Goal: Task Accomplishment & Management: Manage account settings

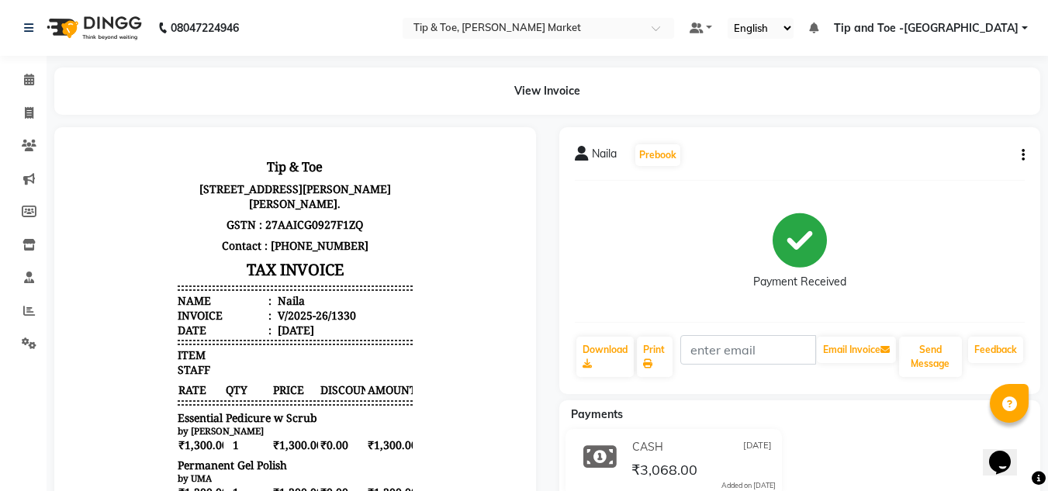
scroll to position [12, 0]
click at [26, 78] on icon at bounding box center [29, 80] width 10 height 12
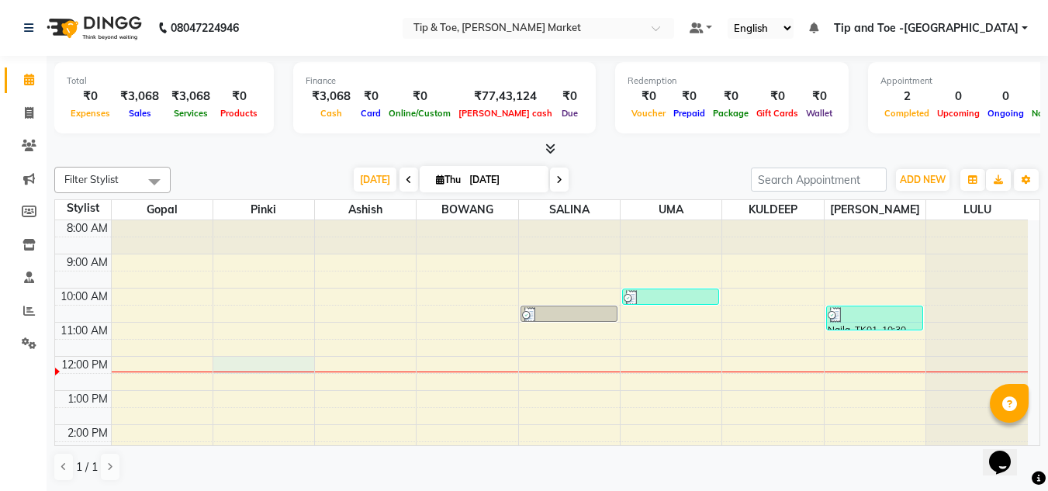
click at [261, 361] on div "8:00 AM 9:00 AM 10:00 AM 11:00 AM 12:00 PM 1:00 PM 2:00 PM 3:00 PM 4:00 PM 5:00…" at bounding box center [541, 441] width 972 height 443
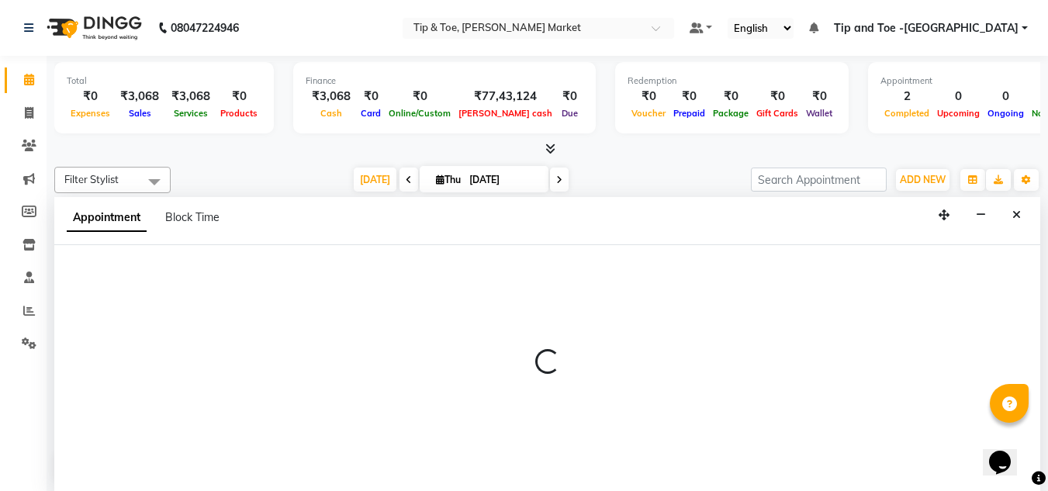
scroll to position [1, 0]
select select "41968"
select select "720"
select select "tentative"
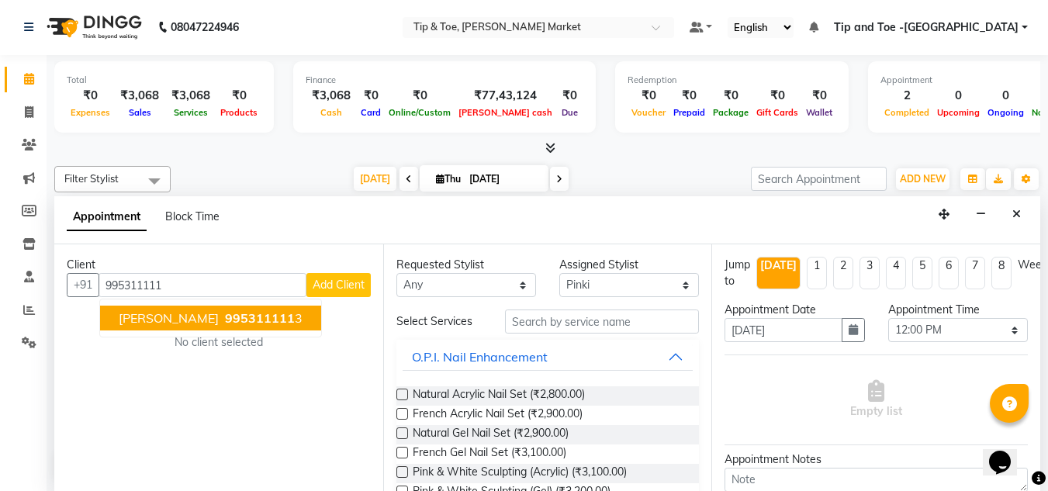
click at [160, 316] on span "[PERSON_NAME]" at bounding box center [169, 318] width 100 height 16
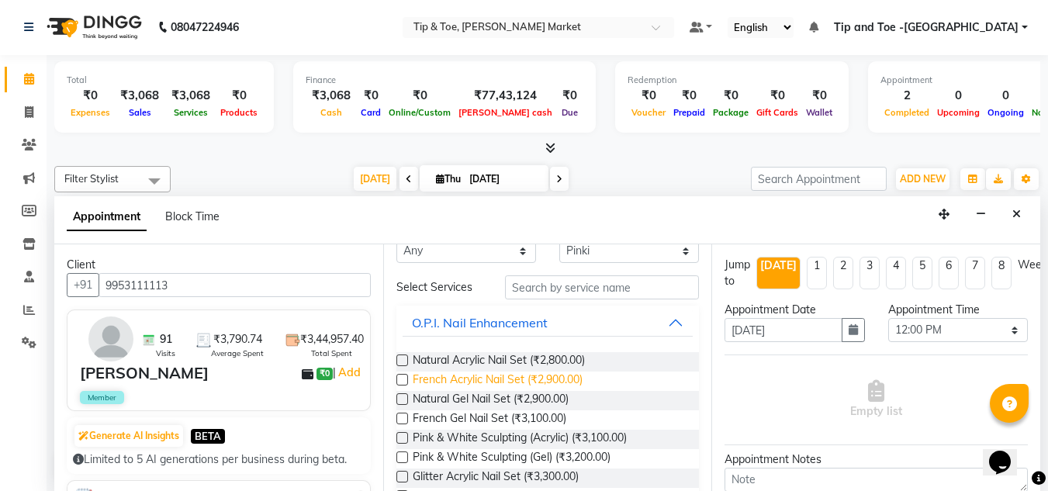
scroll to position [0, 0]
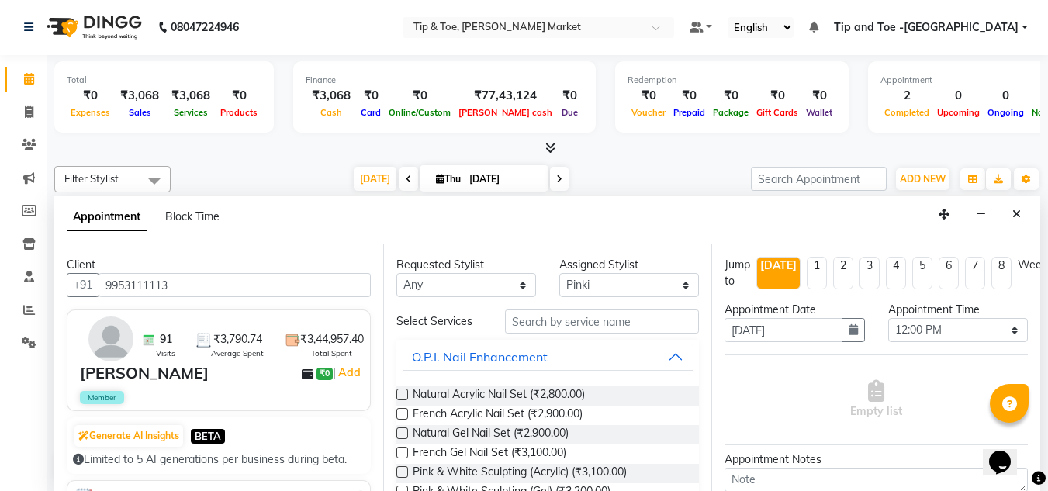
type input "9953111113"
click at [561, 323] on input "text" at bounding box center [602, 321] width 194 height 24
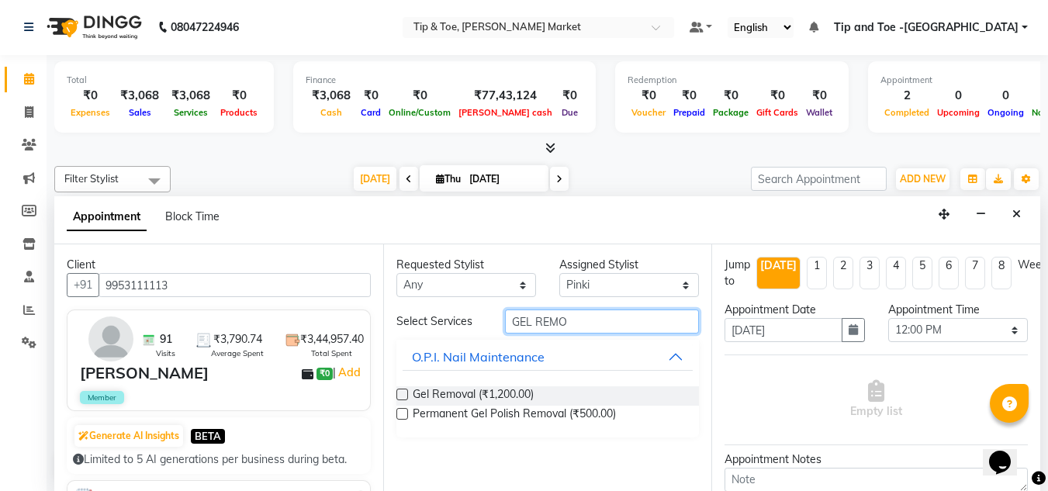
type input "GEL REMO"
click at [402, 398] on label at bounding box center [402, 394] width 12 height 12
click at [402, 398] on input "checkbox" at bounding box center [401, 396] width 10 height 10
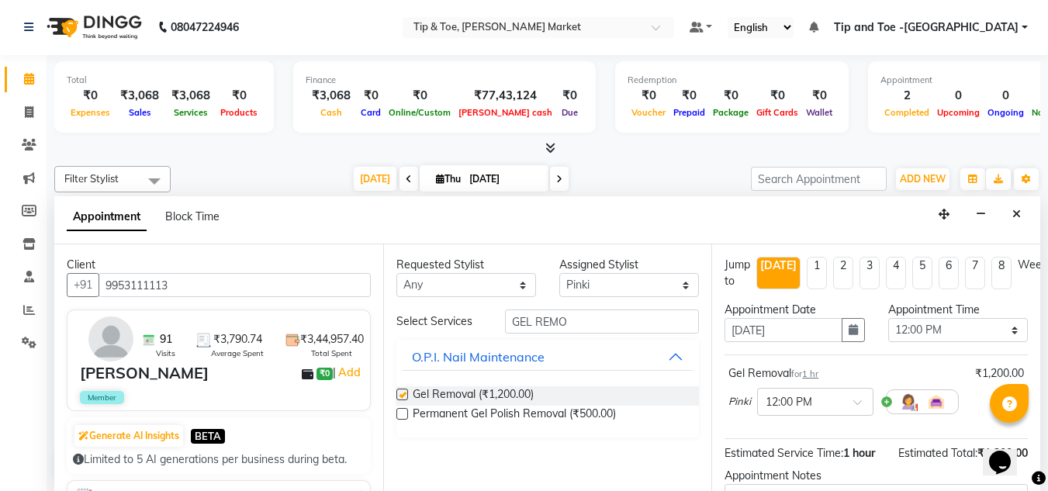
checkbox input "false"
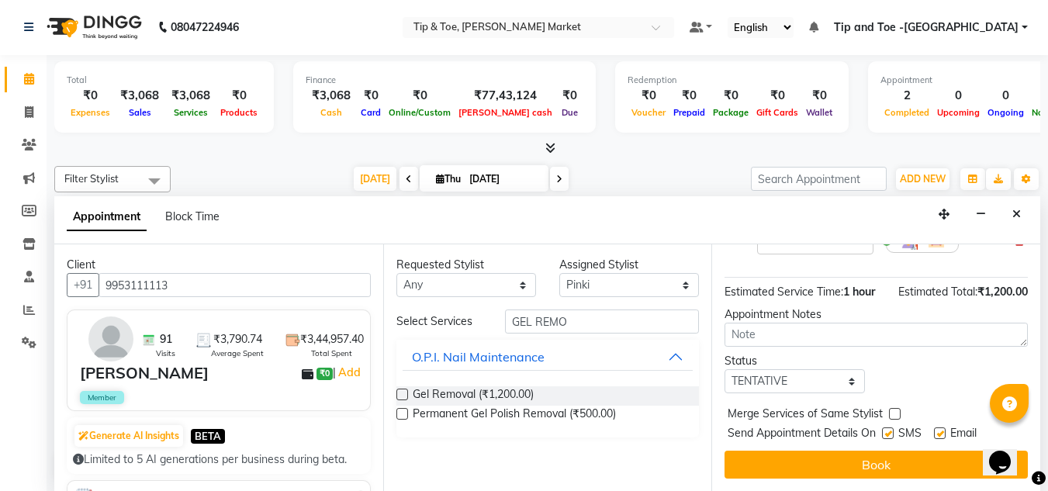
scroll to position [173, 0]
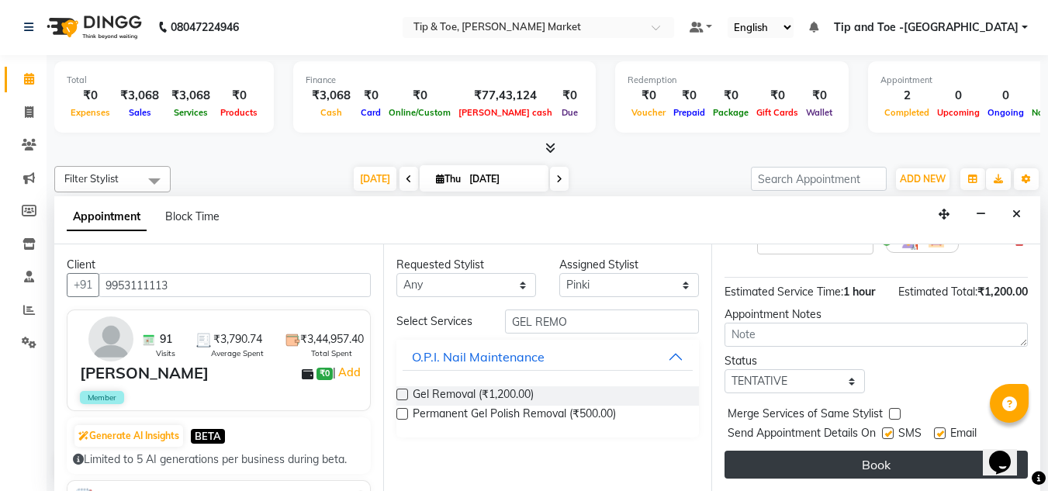
click at [891, 451] on button "Book" at bounding box center [875, 465] width 303 height 28
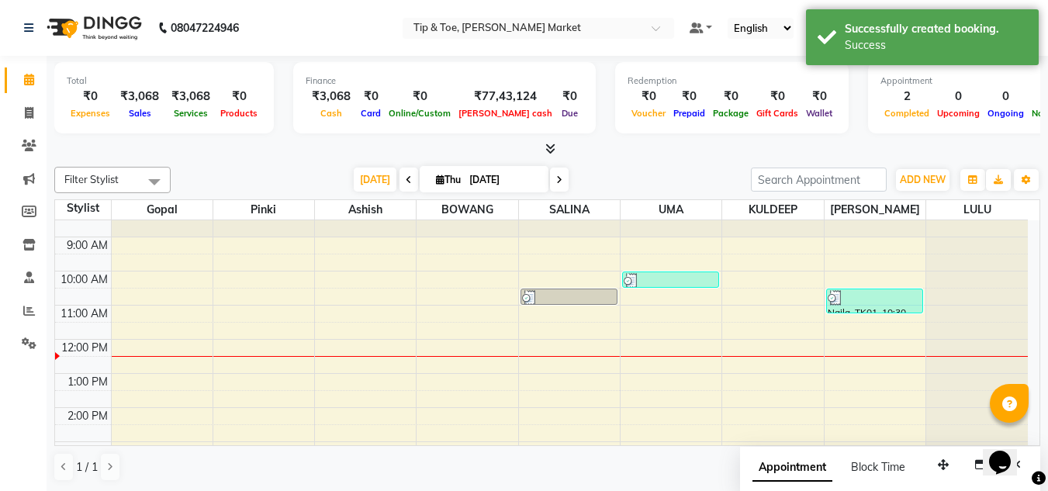
scroll to position [0, 0]
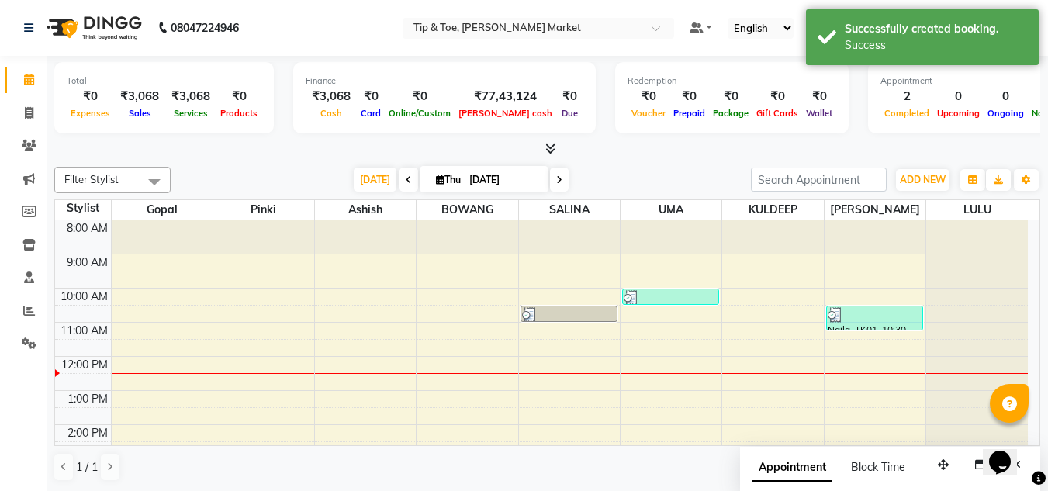
click at [264, 358] on div "8:00 AM 9:00 AM 10:00 AM 11:00 AM 12:00 PM 1:00 PM 2:00 PM 3:00 PM 4:00 PM 5:00…" at bounding box center [541, 441] width 972 height 443
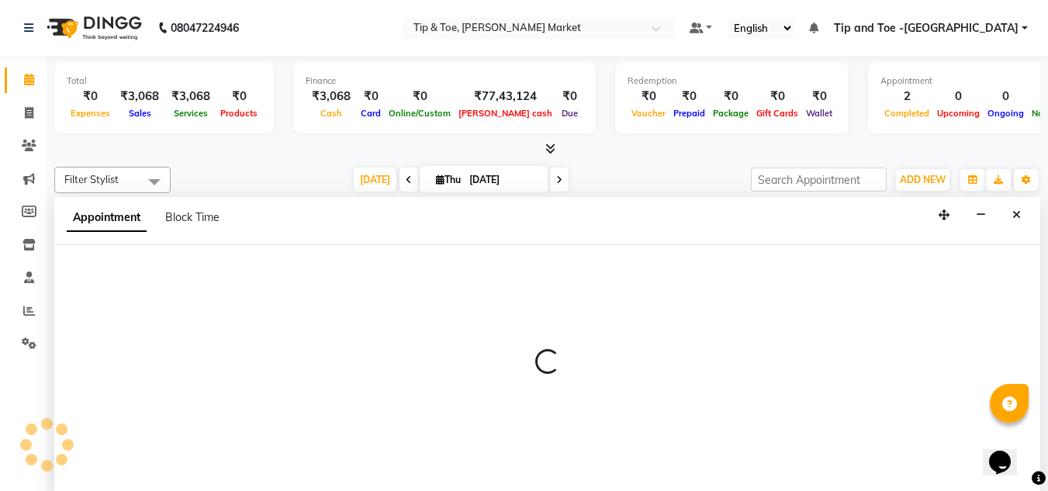
scroll to position [1, 0]
select select "41968"
select select "720"
select select "tentative"
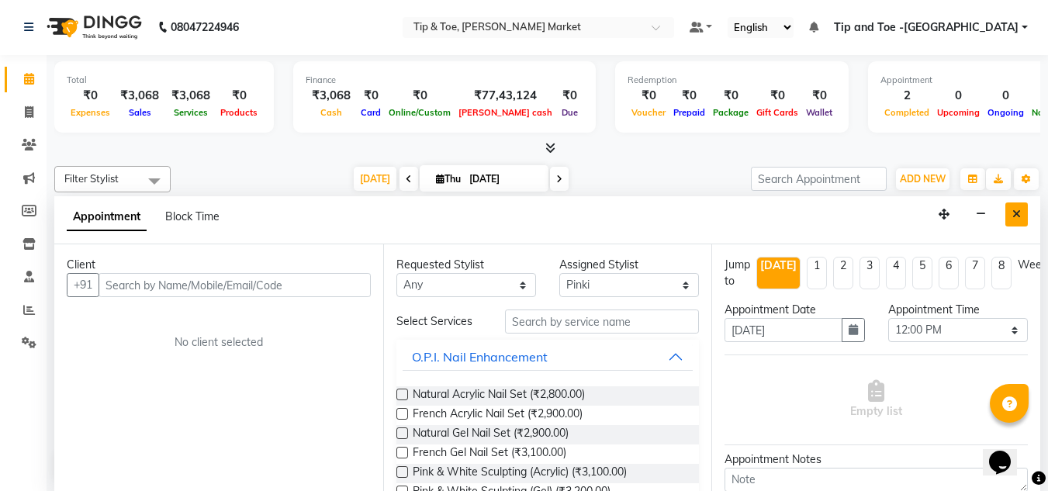
click at [1015, 219] on icon "Close" at bounding box center [1016, 214] width 9 height 11
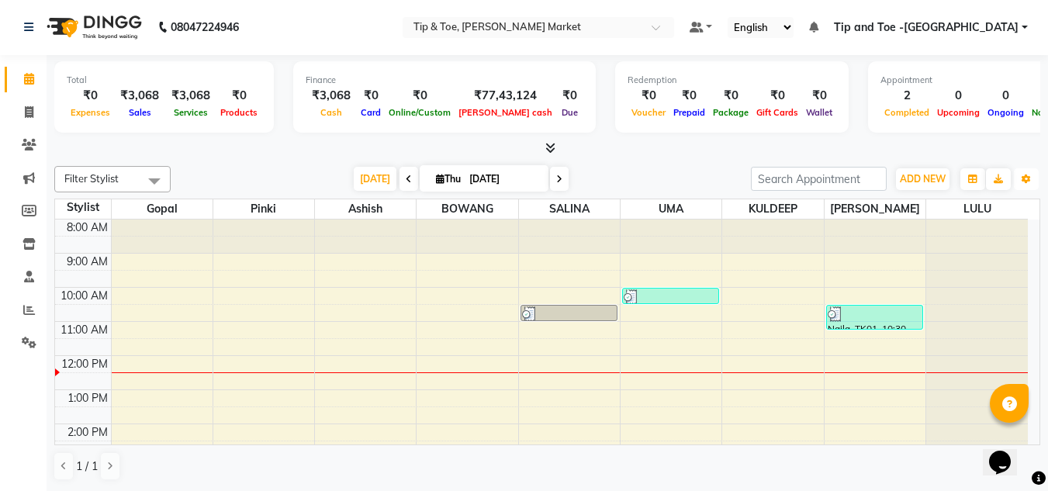
click at [1023, 176] on icon "button" at bounding box center [1025, 178] width 9 height 9
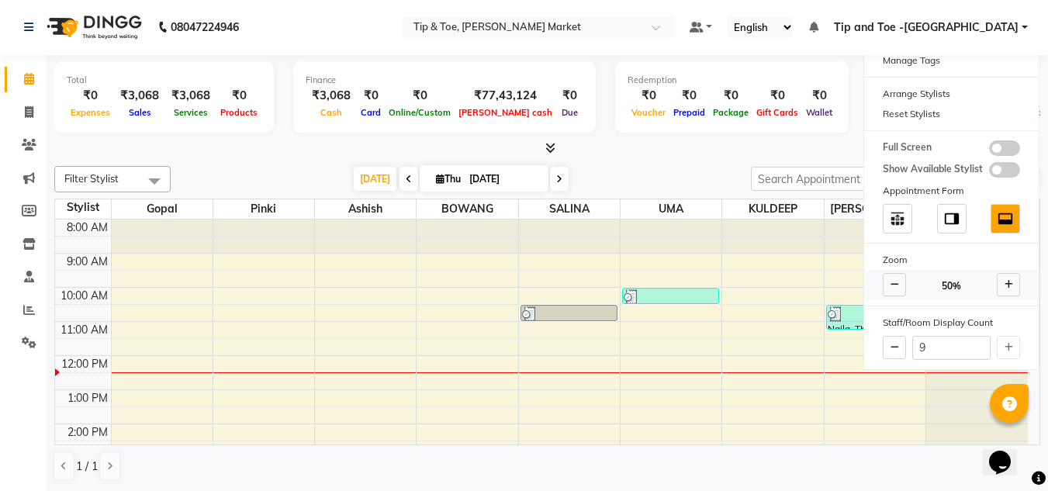
click at [1010, 283] on icon at bounding box center [1008, 284] width 9 height 9
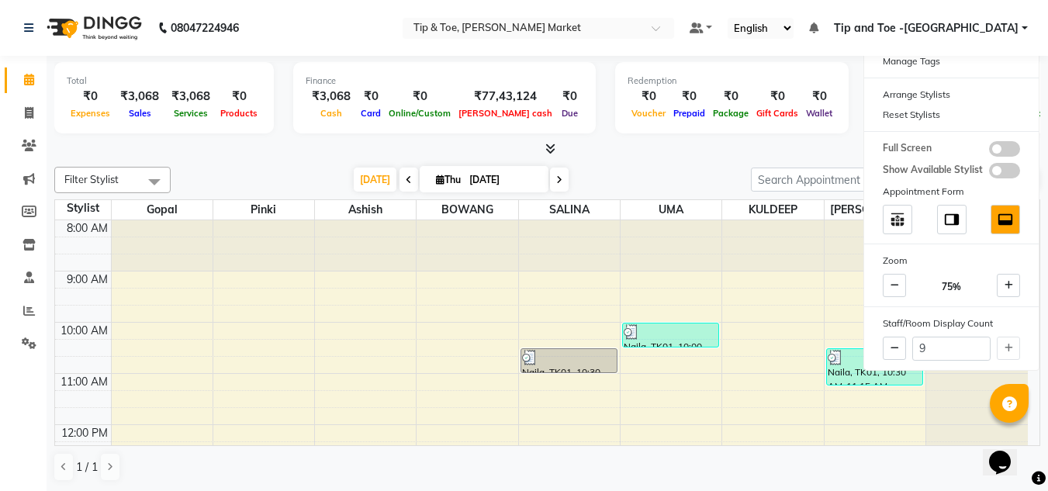
scroll to position [78, 0]
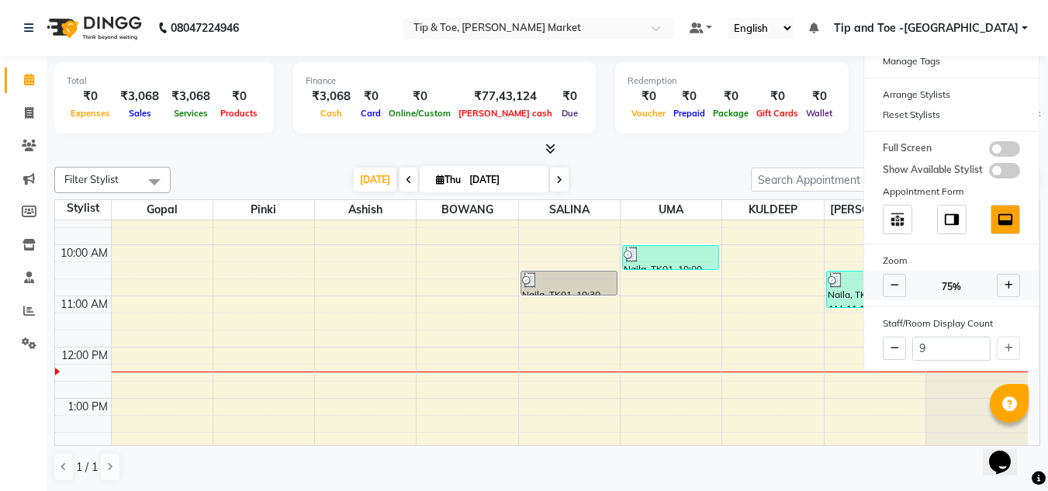
click at [887, 282] on span at bounding box center [893, 285] width 23 height 23
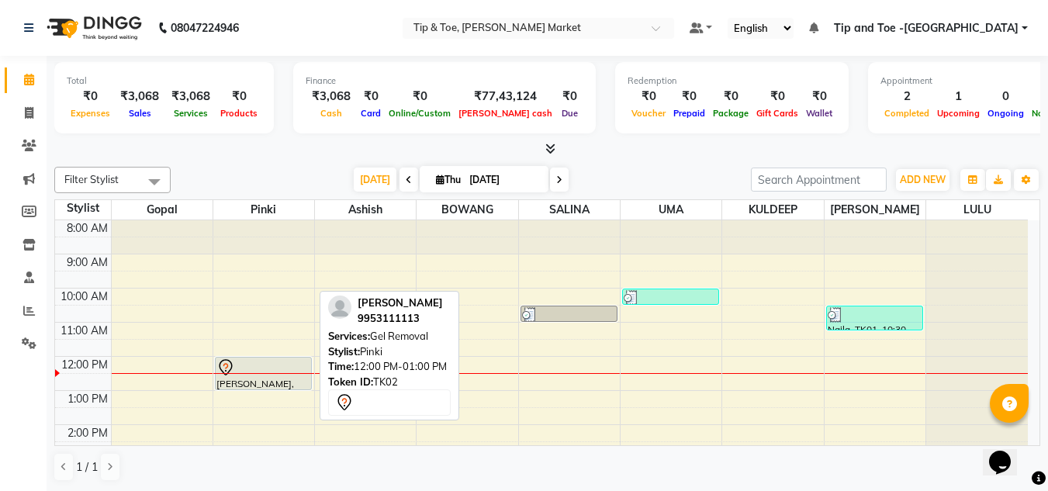
click at [254, 387] on div at bounding box center [263, 389] width 95 height 6
select select "7"
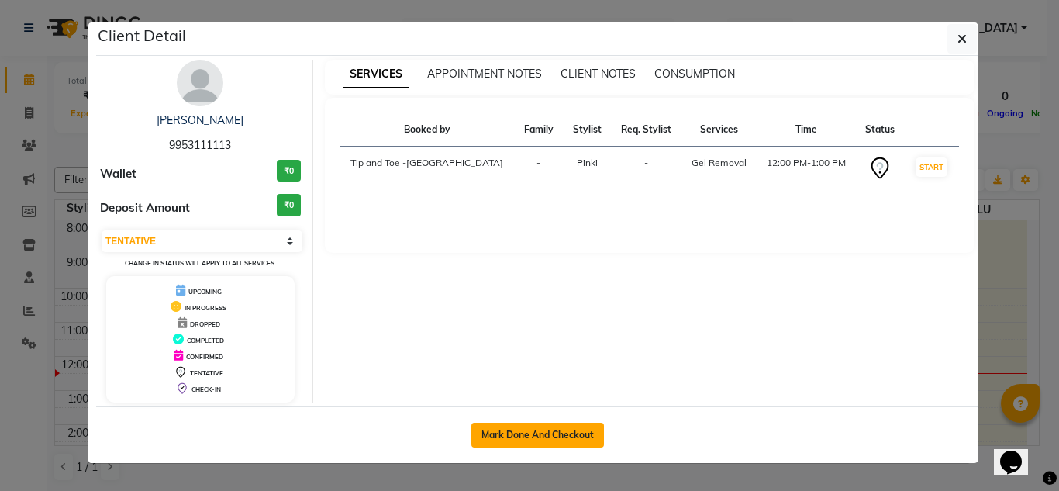
drag, startPoint x: 565, startPoint y: 443, endPoint x: 549, endPoint y: 437, distance: 16.7
click at [565, 444] on button "Mark Done And Checkout" at bounding box center [537, 435] width 133 height 25
select select "service"
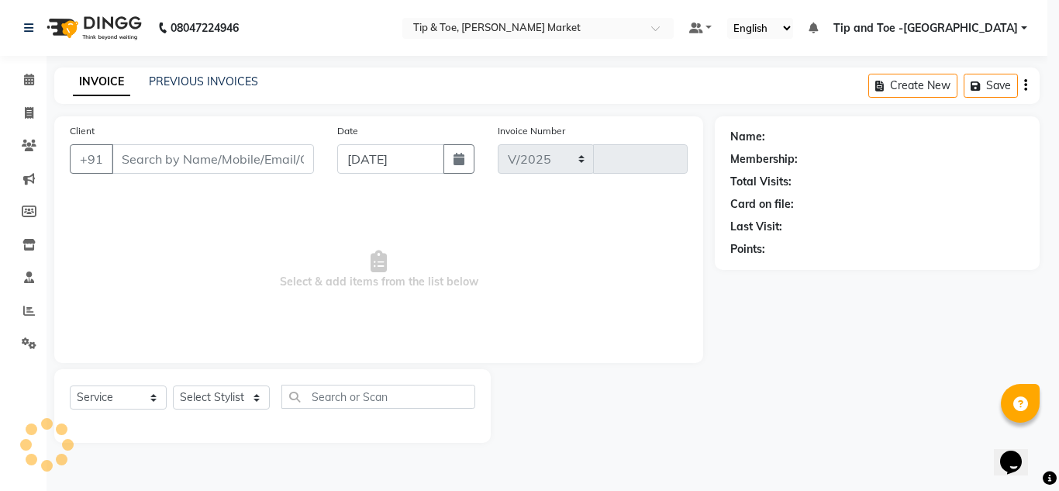
select select "5940"
type input "1331"
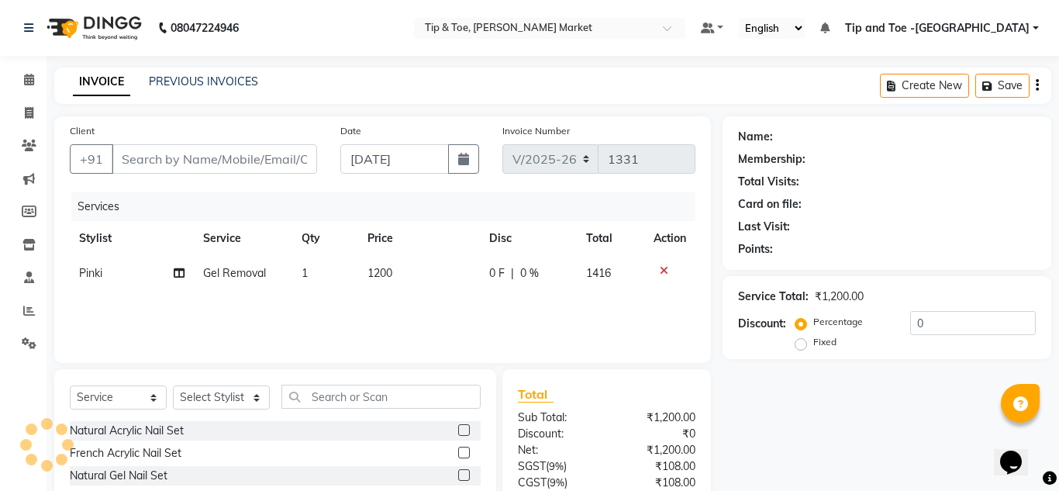
type input "9953111113"
select select "41968"
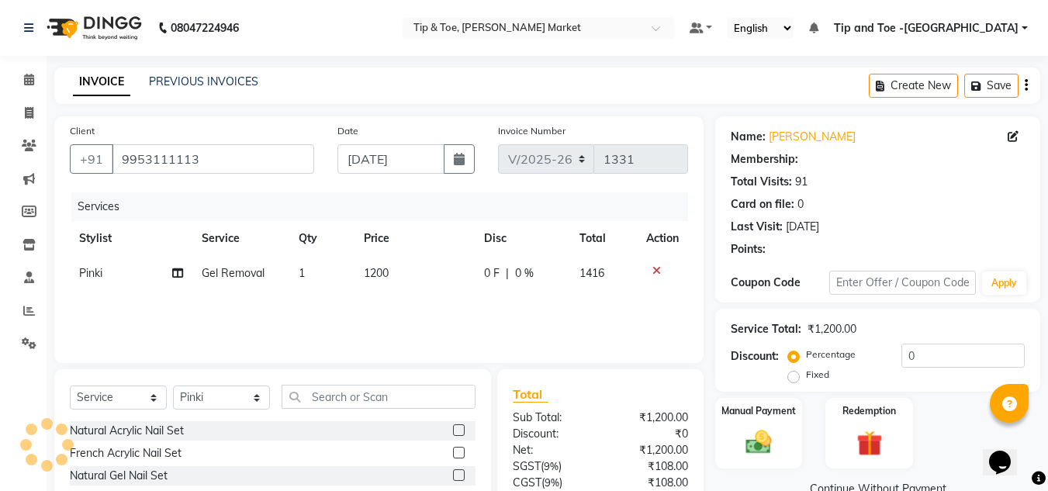
select select "1: Object"
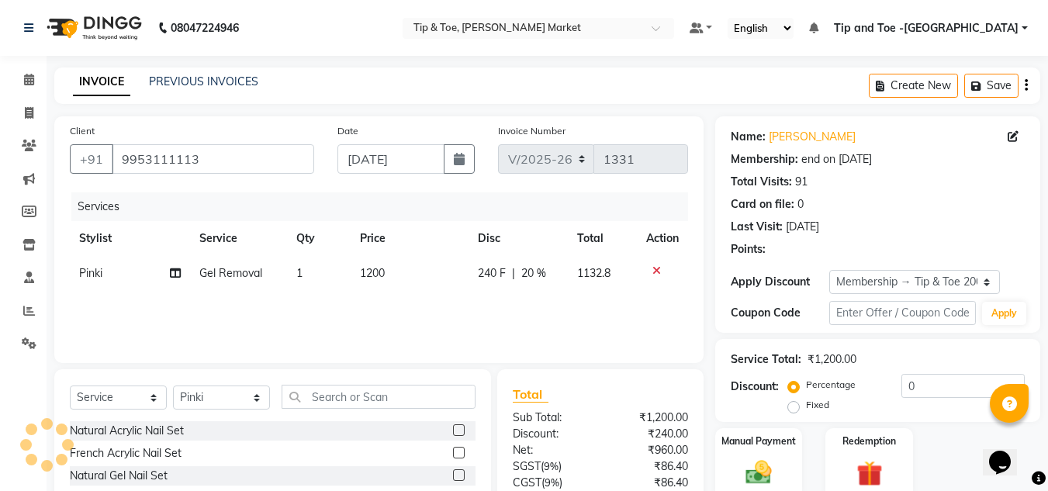
type input "20"
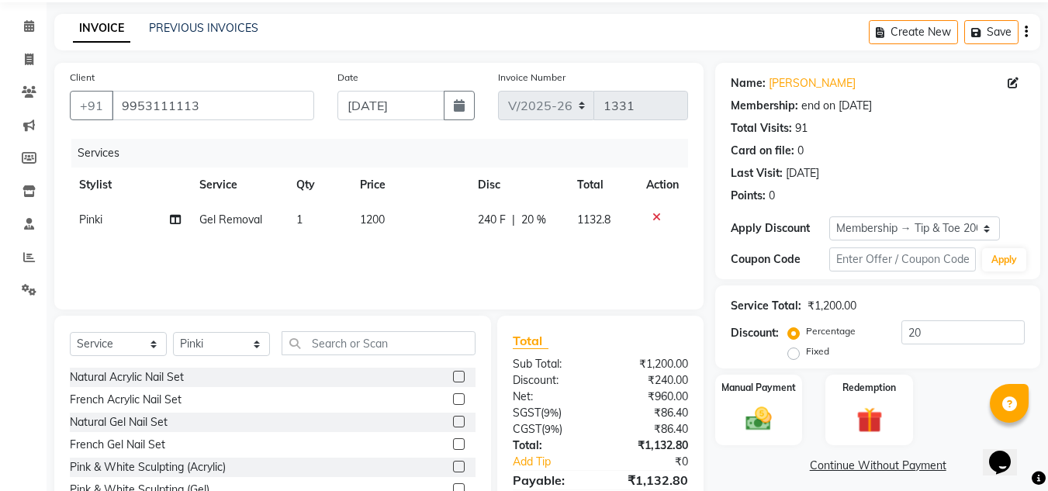
scroll to position [130, 0]
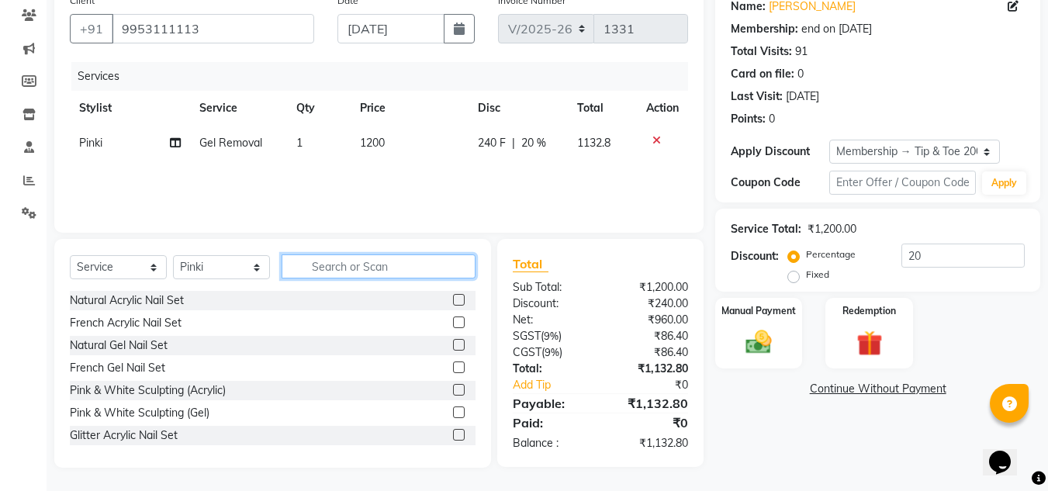
click at [370, 268] on input "text" at bounding box center [378, 266] width 194 height 24
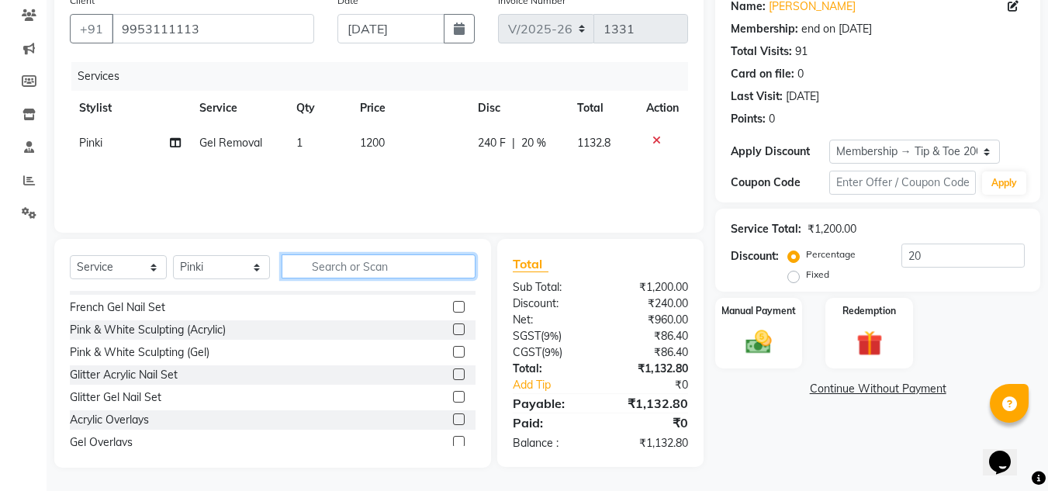
scroll to position [155, 0]
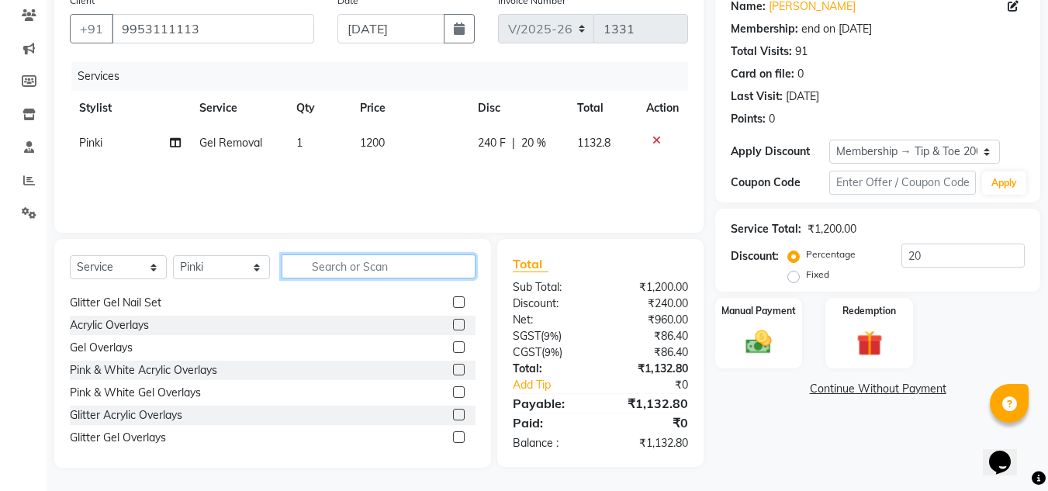
click at [306, 269] on input "text" at bounding box center [378, 266] width 194 height 24
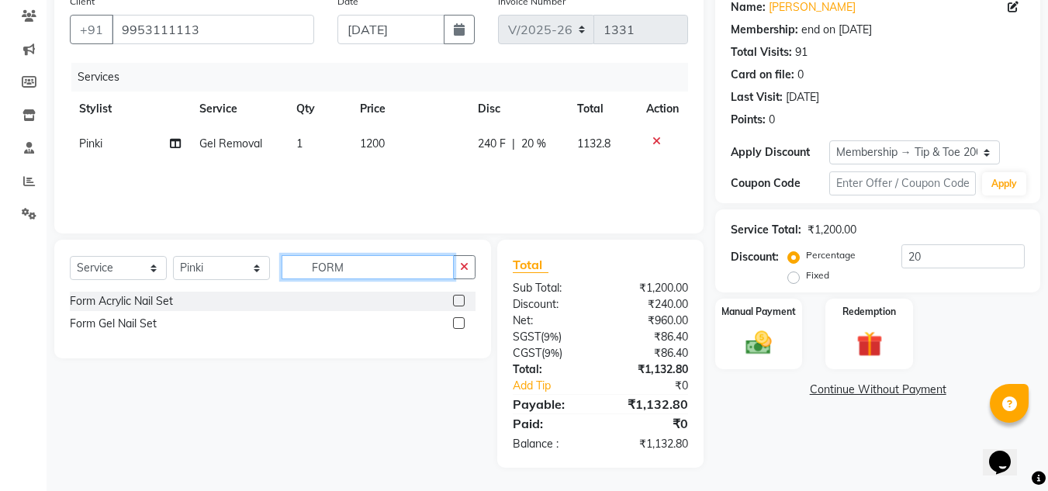
scroll to position [0, 0]
type input "F"
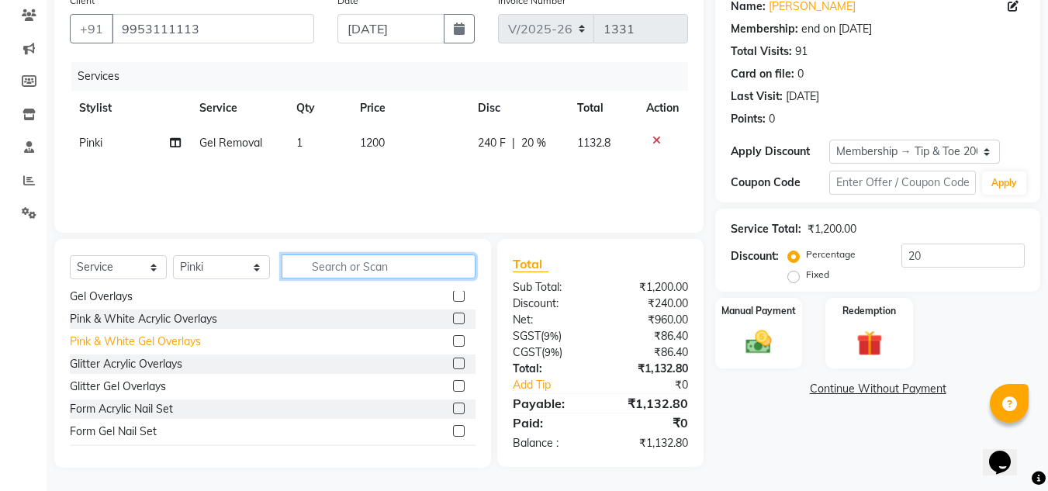
scroll to position [233, 0]
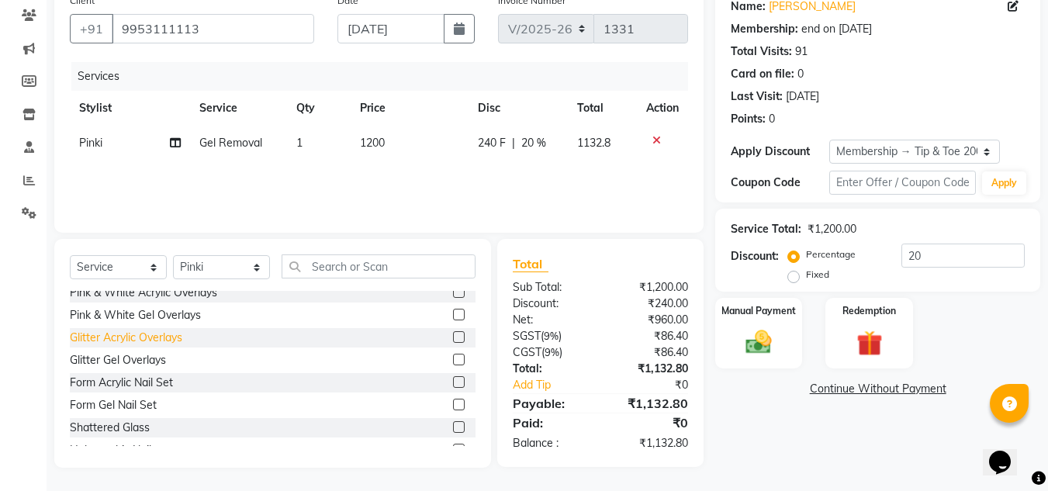
click at [126, 341] on div "Glitter Acrylic Overlays" at bounding box center [126, 338] width 112 height 16
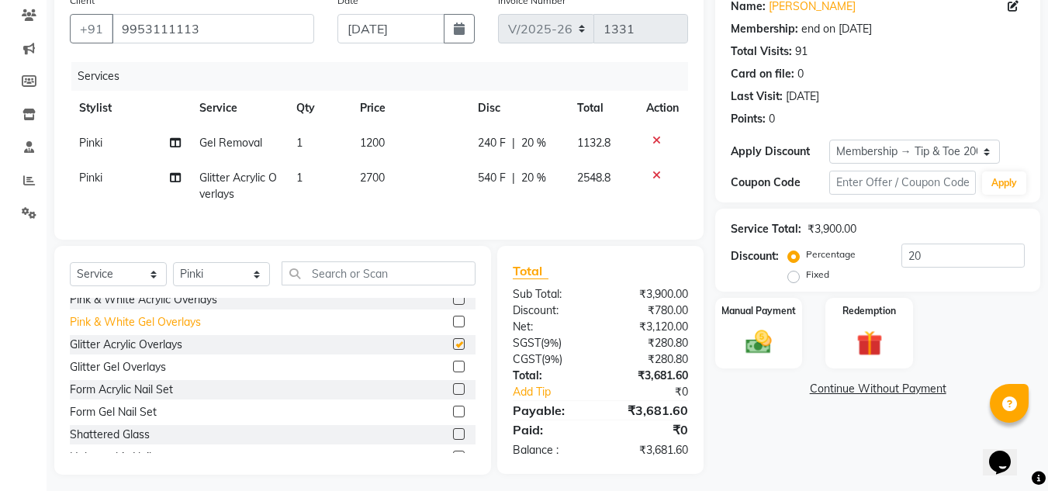
checkbox input "false"
click at [647, 174] on div at bounding box center [662, 175] width 33 height 11
drag, startPoint x: 654, startPoint y: 176, endPoint x: 644, endPoint y: 181, distance: 11.8
click at [654, 176] on icon at bounding box center [656, 175] width 9 height 11
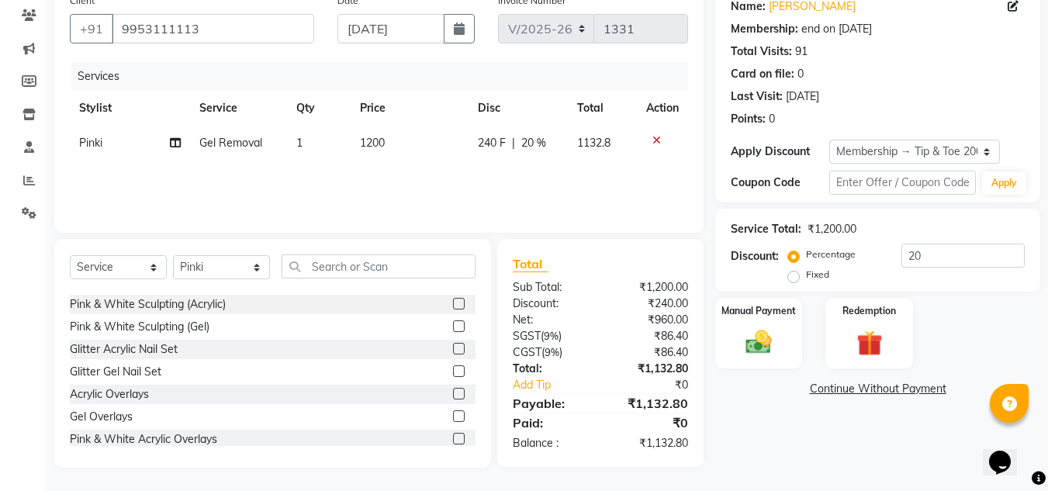
scroll to position [78, 0]
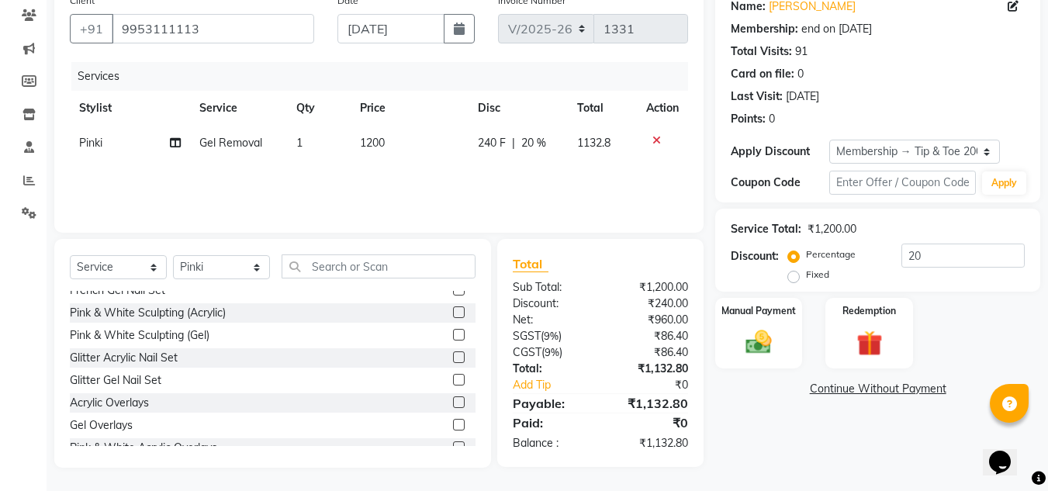
click at [453, 354] on label at bounding box center [459, 357] width 12 height 12
click at [453, 354] on input "checkbox" at bounding box center [458, 358] width 10 height 10
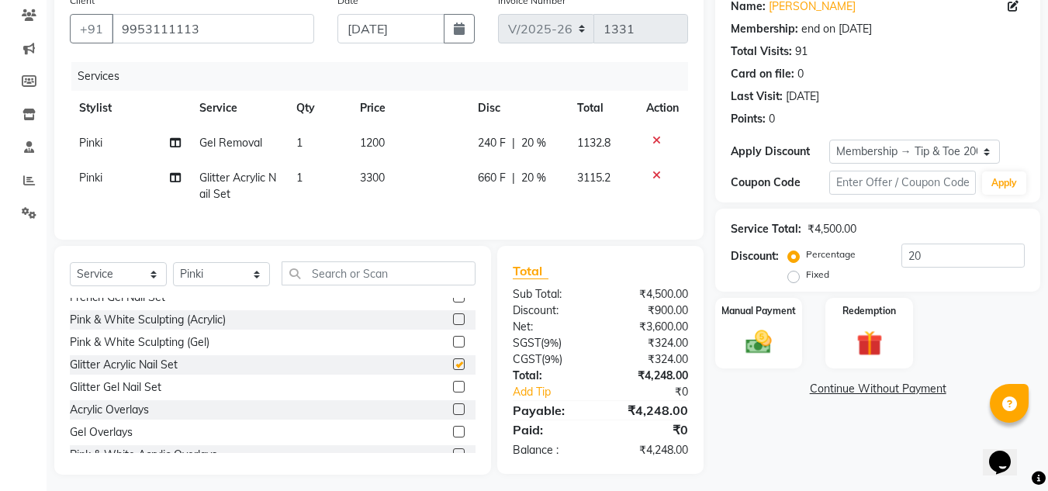
checkbox input "false"
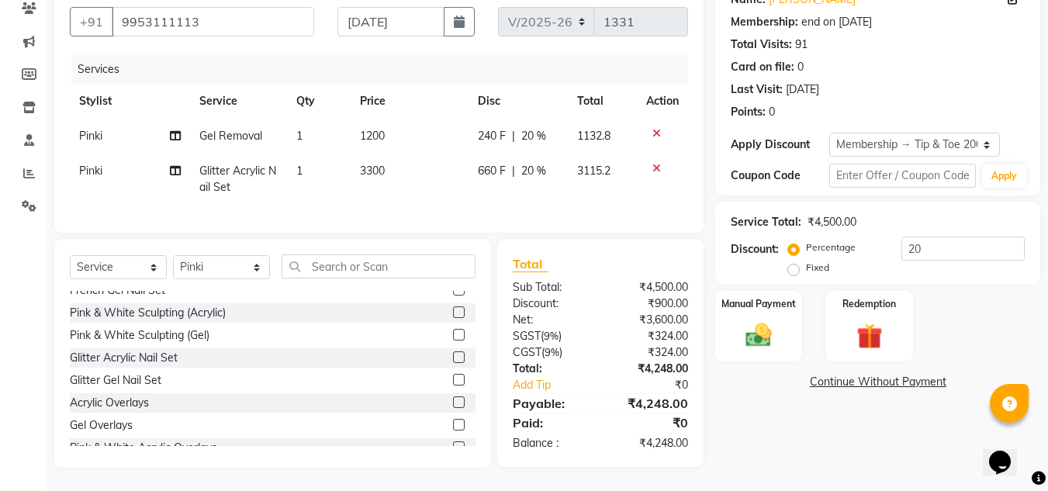
scroll to position [149, 0]
click at [372, 164] on span "3300" at bounding box center [372, 171] width 25 height 14
select select "41968"
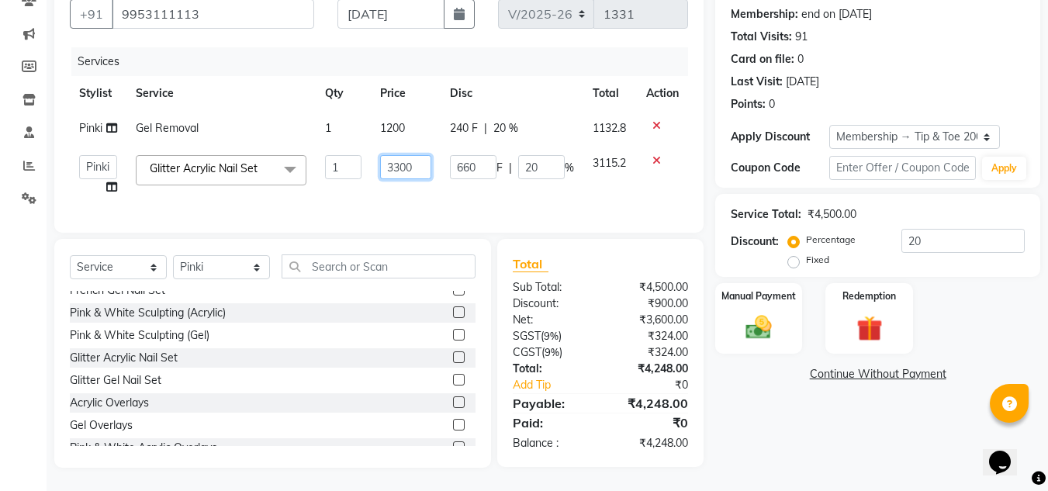
click at [397, 164] on input "3300" at bounding box center [405, 167] width 51 height 24
click at [402, 159] on input "3300" at bounding box center [405, 167] width 51 height 24
type input "3500"
click at [830, 425] on div "Name: [PERSON_NAME] Membership: end on [DATE] Total Visits: 91 Card on file: 0 …" at bounding box center [883, 219] width 337 height 496
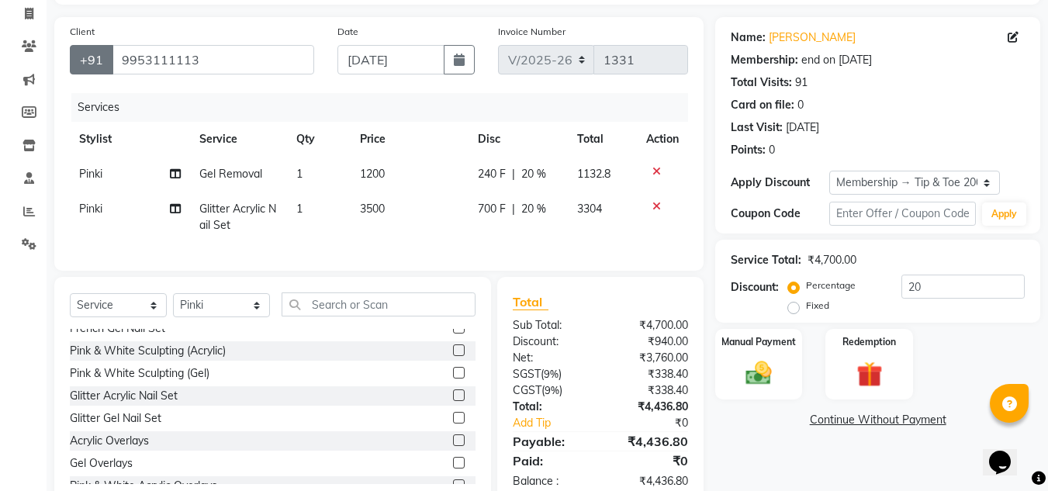
scroll to position [0, 0]
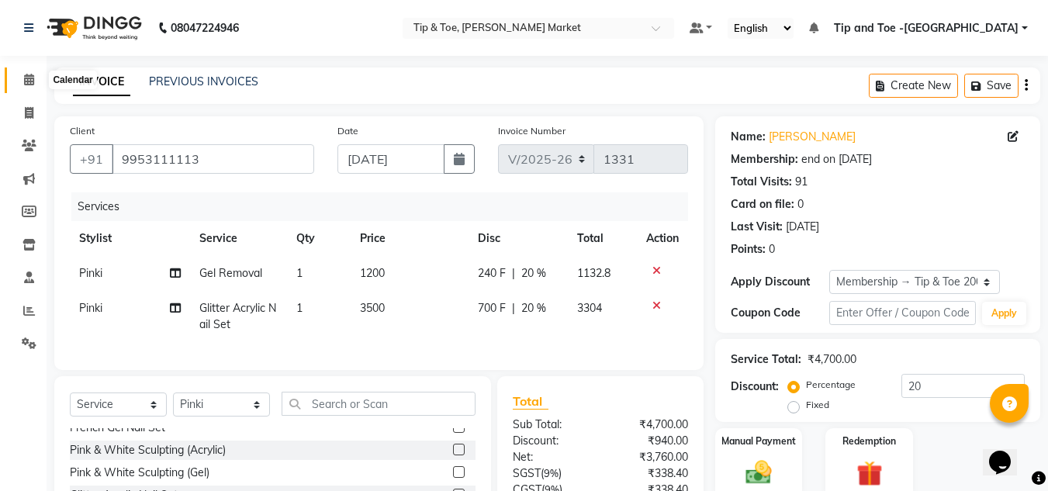
drag, startPoint x: 23, startPoint y: 80, endPoint x: 665, endPoint y: 106, distance: 642.6
click at [24, 80] on icon at bounding box center [29, 80] width 10 height 12
click at [999, 87] on button "Save" at bounding box center [991, 86] width 54 height 24
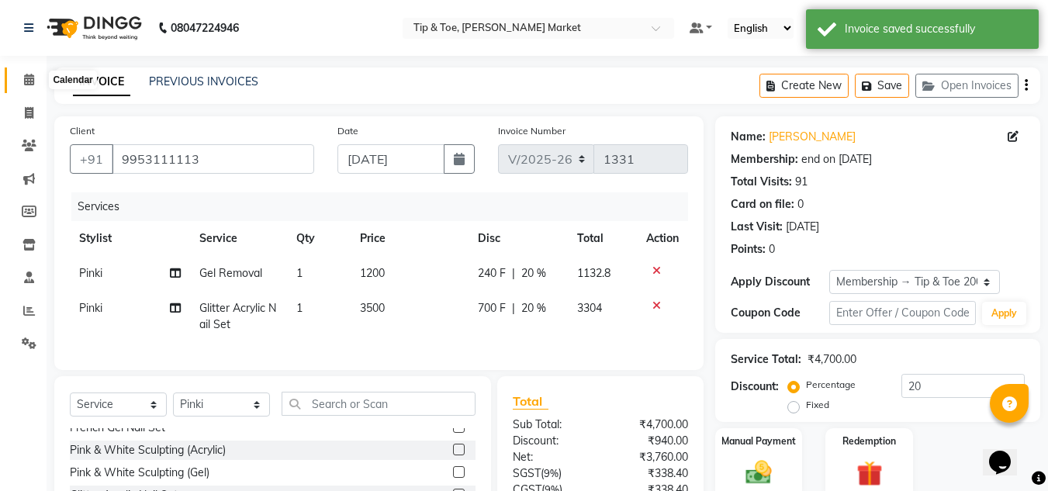
click at [21, 74] on span at bounding box center [29, 80] width 27 height 18
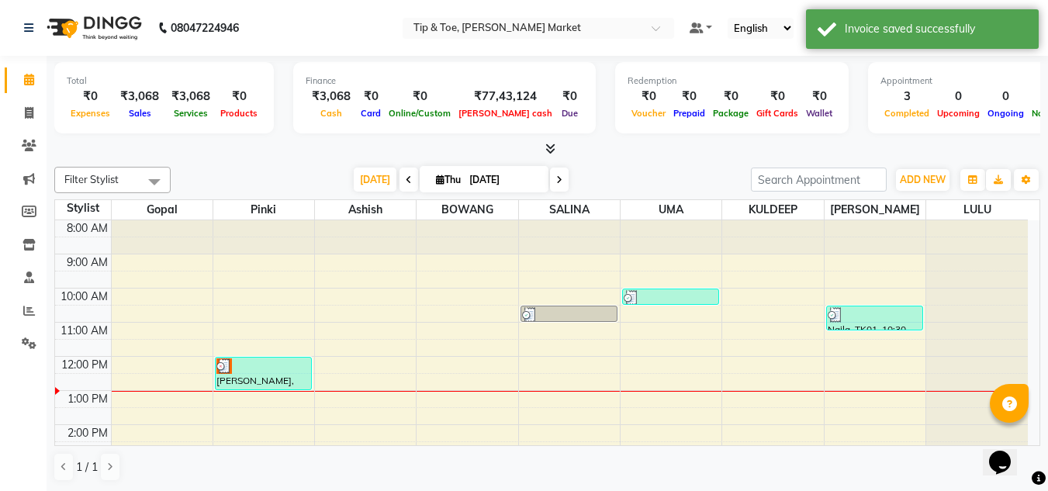
scroll to position [1, 0]
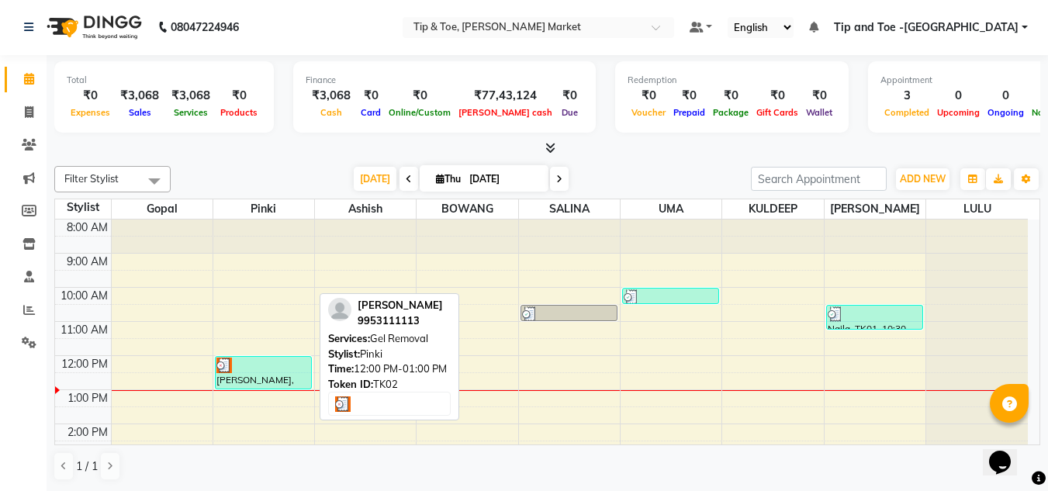
click at [270, 368] on div at bounding box center [263, 365] width 94 height 16
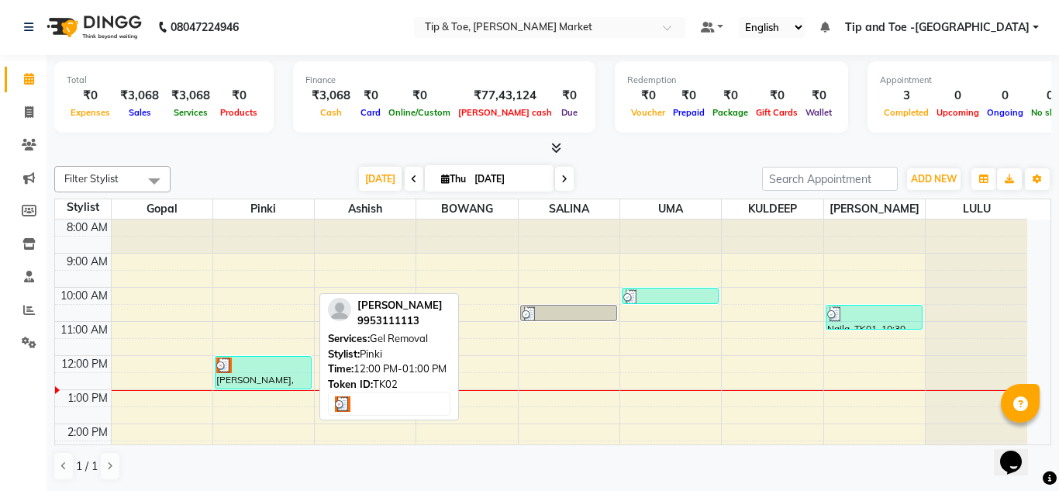
select select "3"
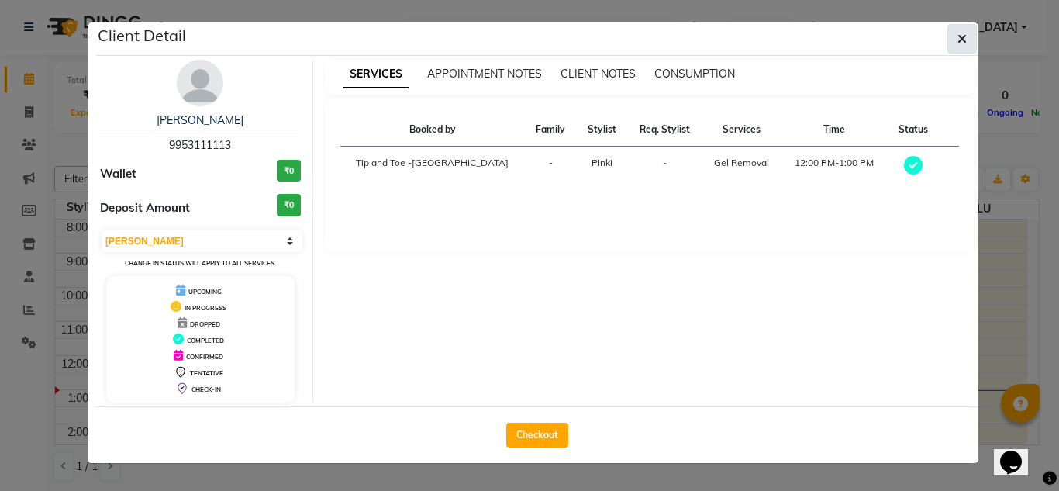
click at [972, 36] on button "button" at bounding box center [962, 38] width 29 height 29
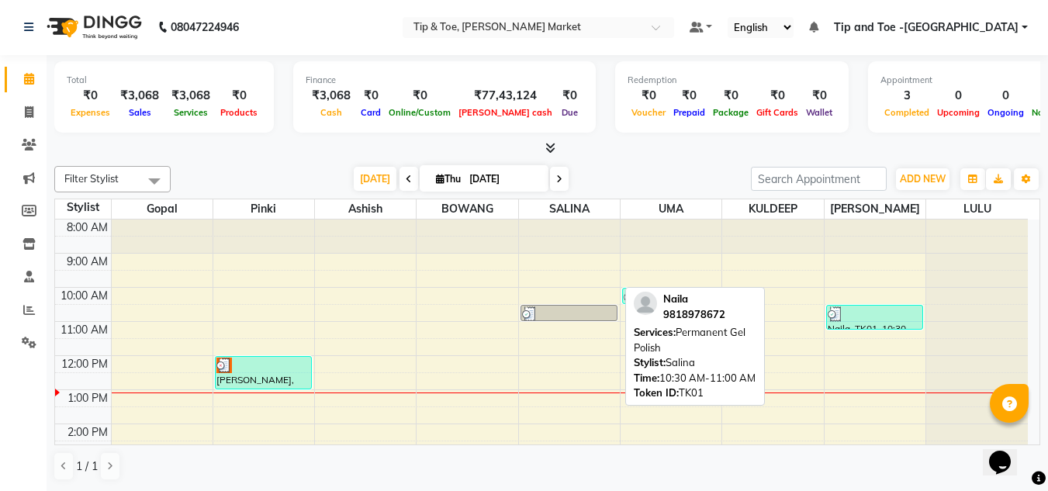
click at [588, 317] on div at bounding box center [569, 314] width 94 height 16
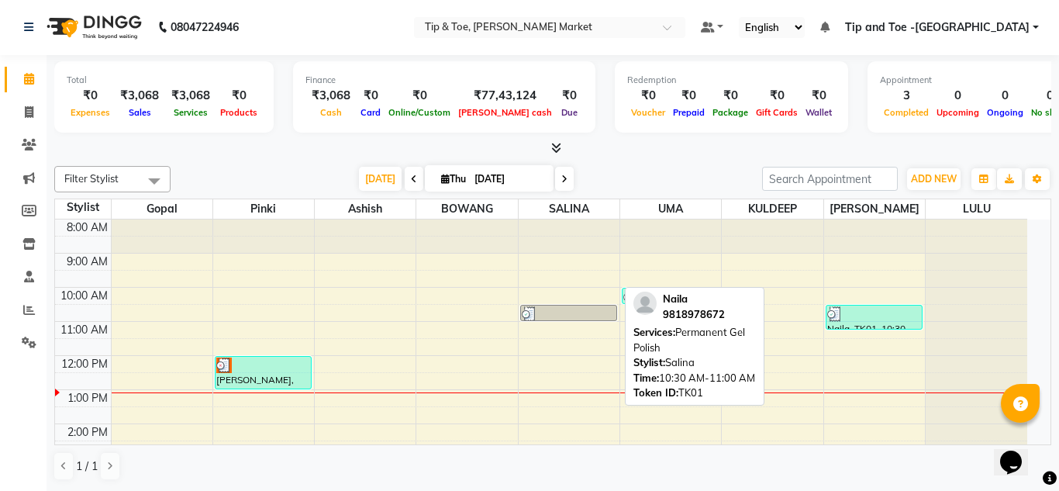
select select "3"
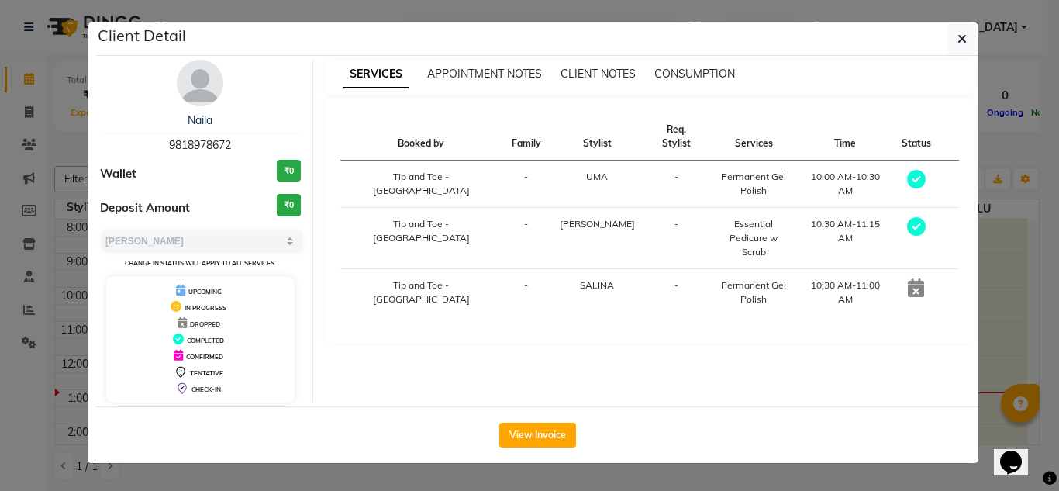
click at [911, 278] on icon at bounding box center [916, 287] width 16 height 19
click at [972, 47] on button "button" at bounding box center [962, 38] width 29 height 29
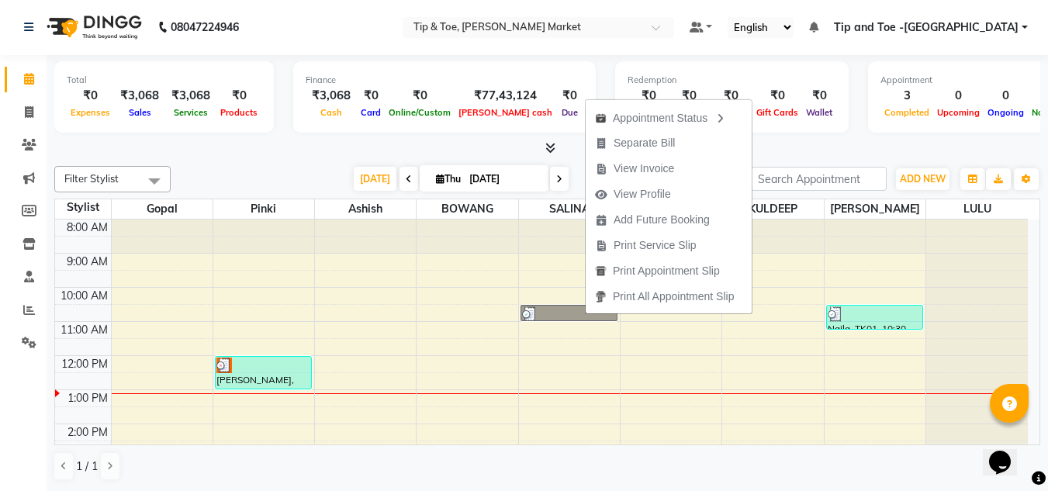
click at [517, 360] on div "8:00 AM 9:00 AM 10:00 AM 11:00 AM 12:00 PM 1:00 PM 2:00 PM 3:00 PM 4:00 PM 5:00…" at bounding box center [541, 440] width 972 height 443
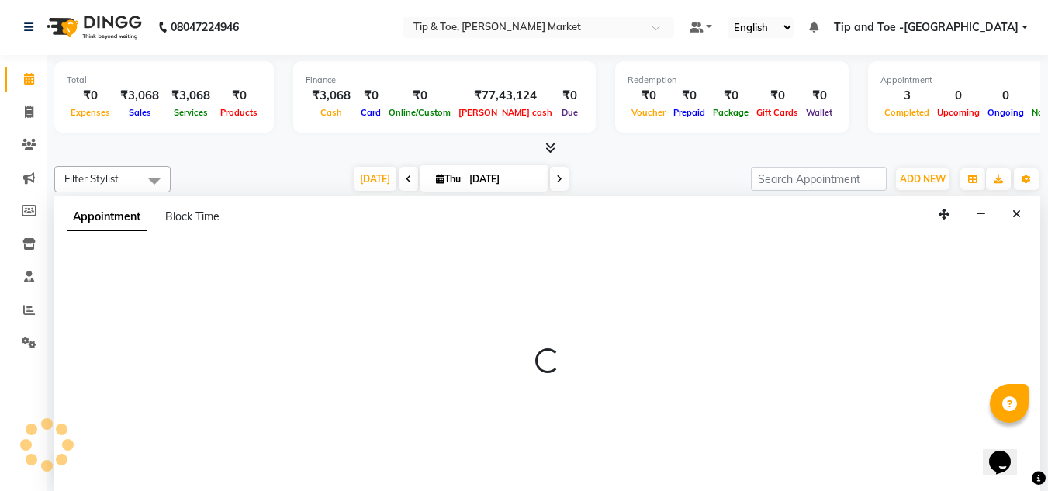
select select "41981"
select select "tentative"
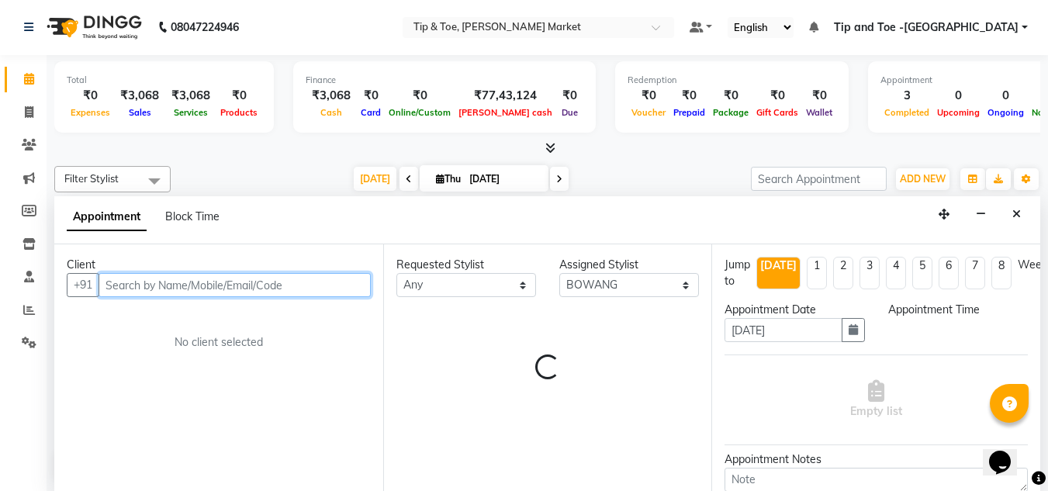
select select "720"
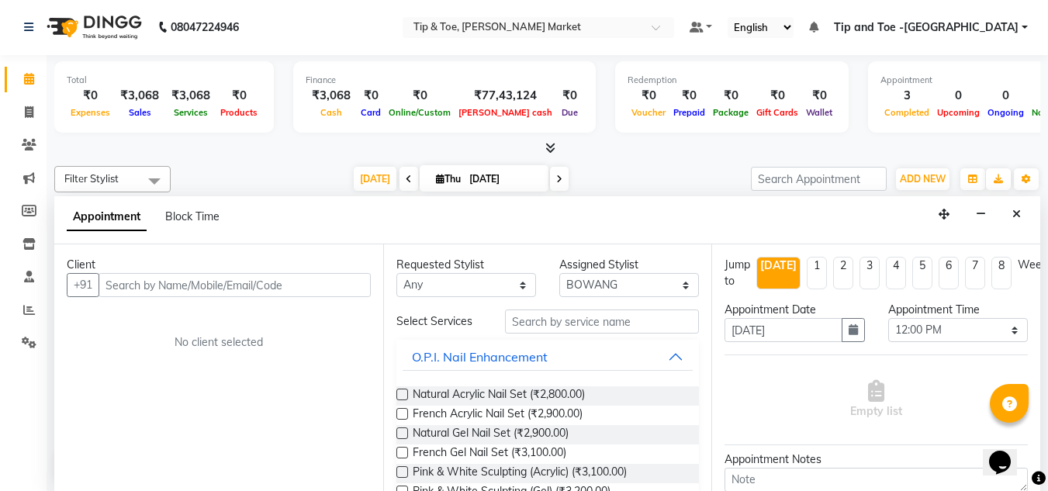
select select "service"
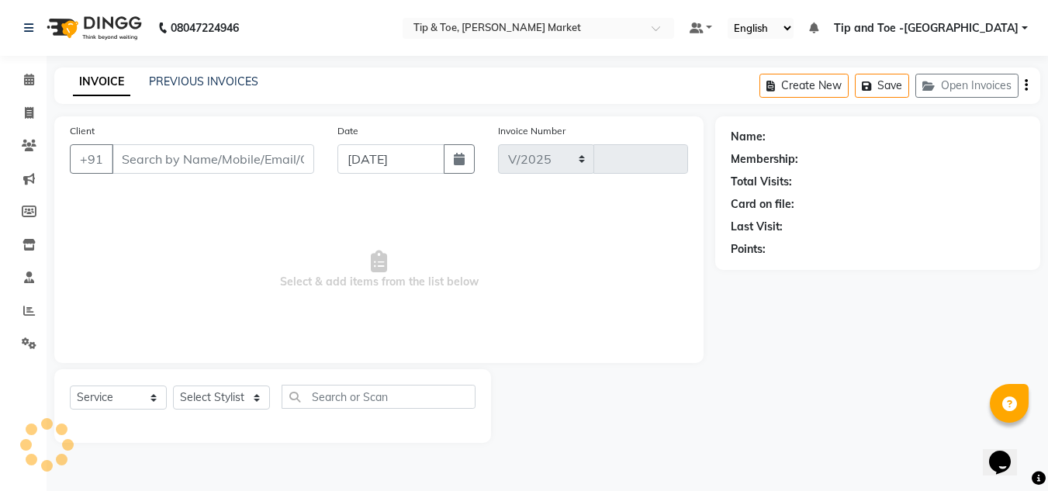
select select "5940"
type input "1331"
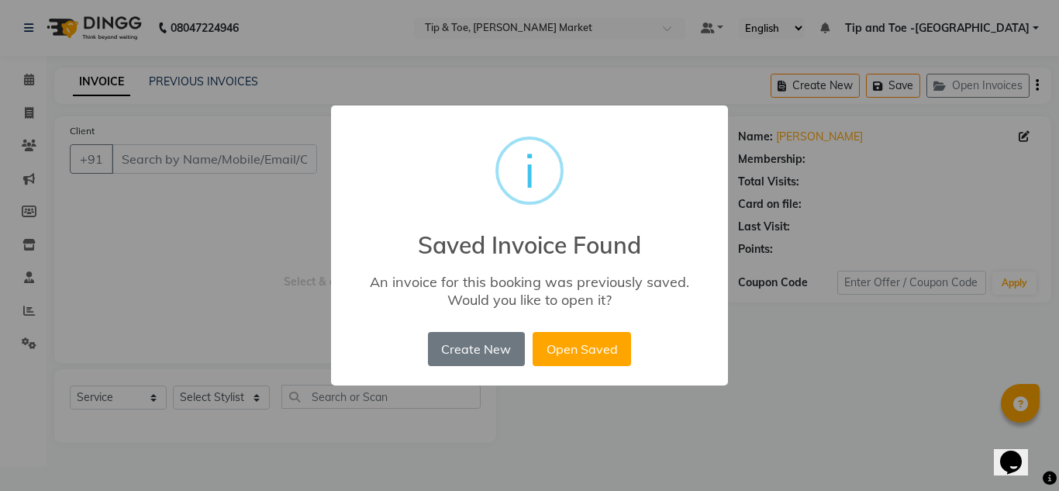
drag, startPoint x: 921, startPoint y: 312, endPoint x: 872, endPoint y: 319, distance: 49.3
click at [913, 313] on div "× i Saved Invoice Found An invoice for this booking was previously saved. Would…" at bounding box center [529, 245] width 1059 height 491
drag, startPoint x: 827, startPoint y: 344, endPoint x: 449, endPoint y: 418, distance: 384.8
click at [582, 455] on div "× i Saved Invoice Found An invoice for this booking was previously saved. Would…" at bounding box center [529, 245] width 1059 height 491
click at [579, 345] on button "Open Saved" at bounding box center [582, 349] width 98 height 34
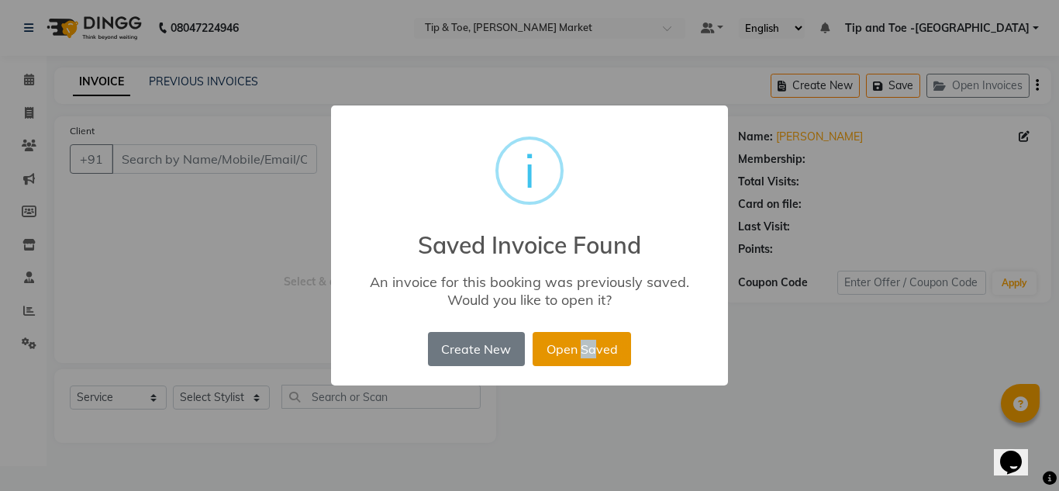
type input "9953111113"
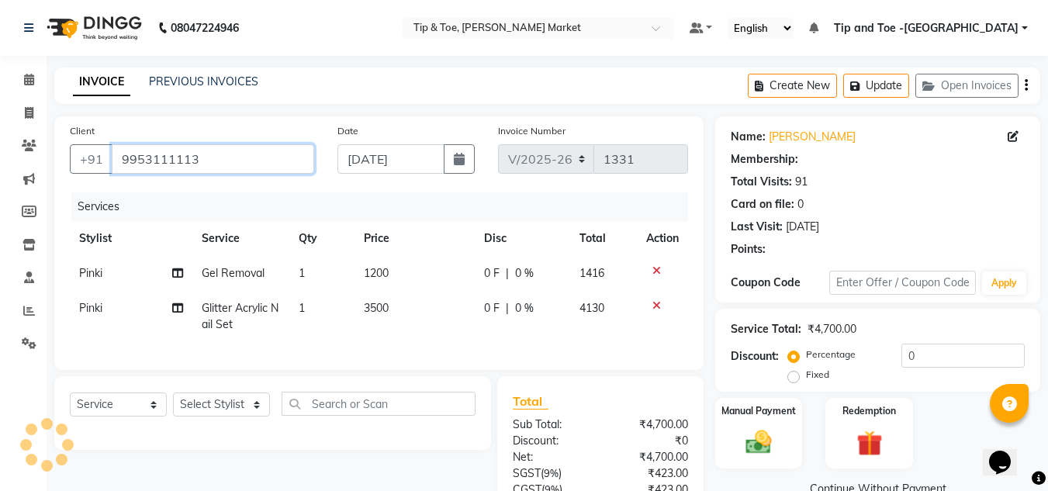
select select "1: Object"
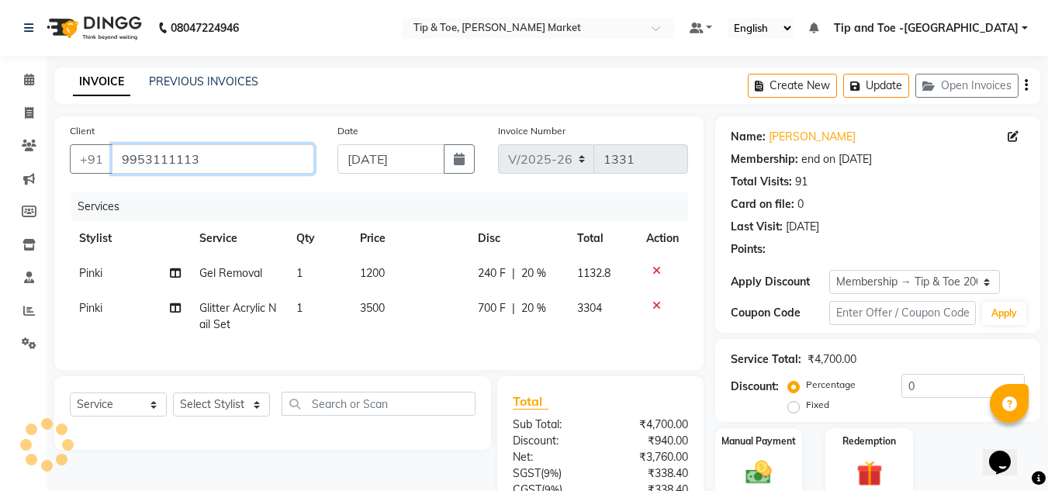
type input "20"
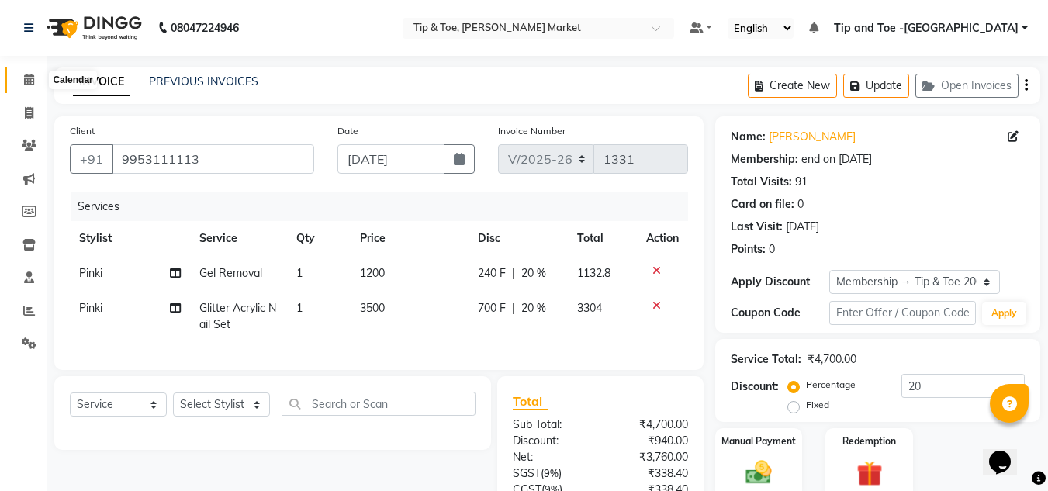
click at [31, 77] on icon at bounding box center [29, 80] width 10 height 12
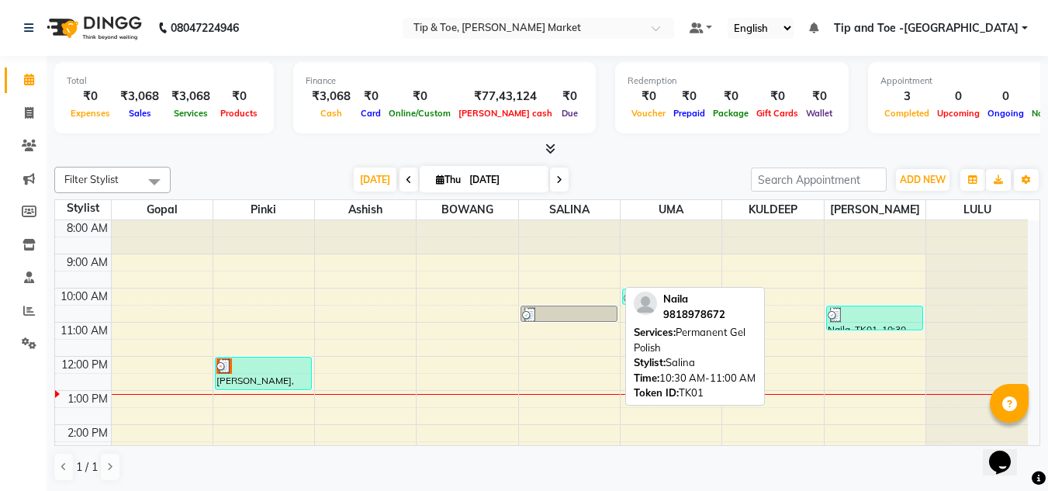
click at [554, 313] on div at bounding box center [569, 315] width 94 height 16
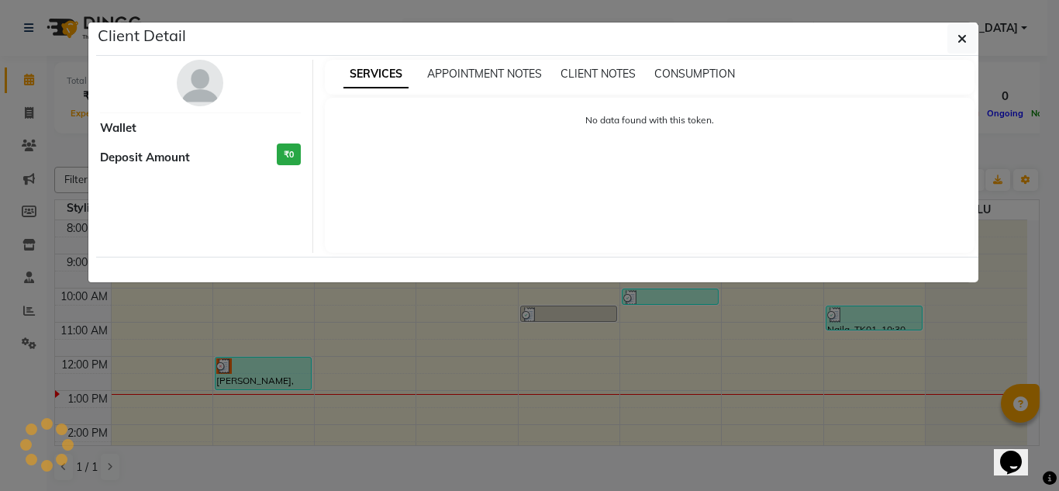
select select "3"
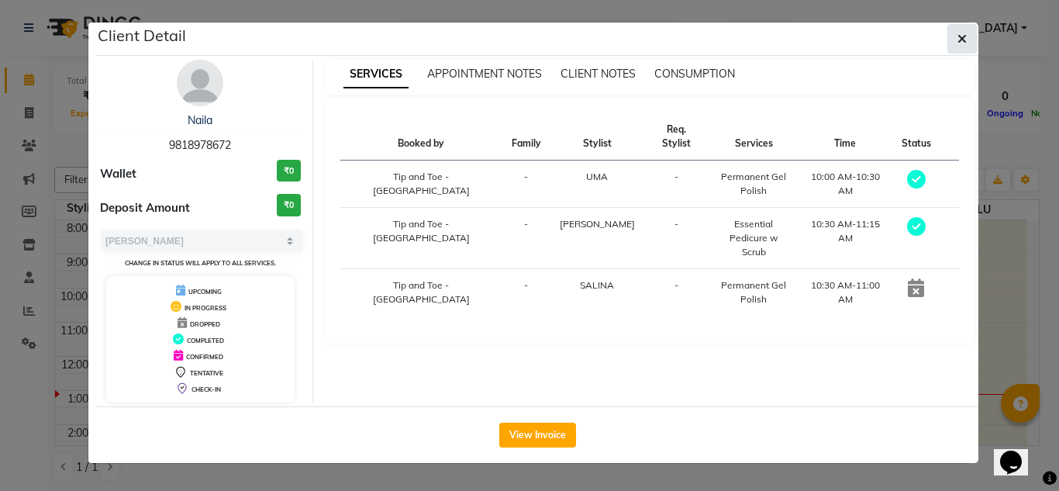
click at [961, 32] on span "button" at bounding box center [962, 39] width 9 height 16
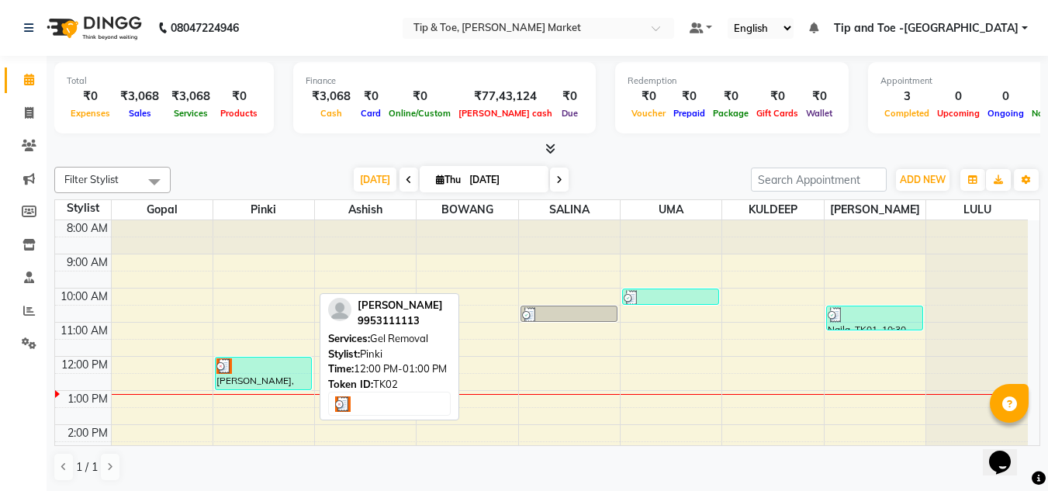
click at [272, 376] on div "[PERSON_NAME], TK02, 12:00 PM-01:00 PM, Gel Removal" at bounding box center [263, 373] width 95 height 32
select select "3"
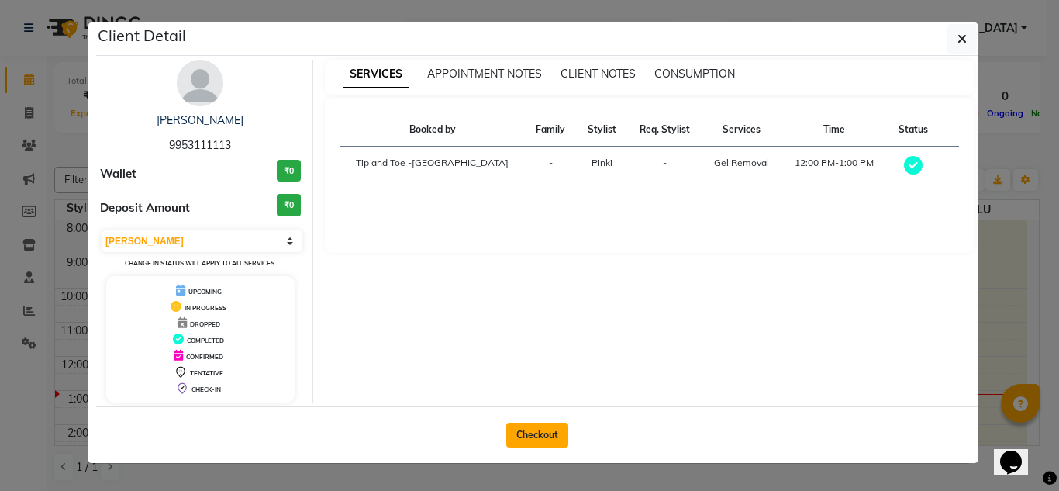
click at [530, 434] on button "Checkout" at bounding box center [537, 435] width 62 height 25
select select "service"
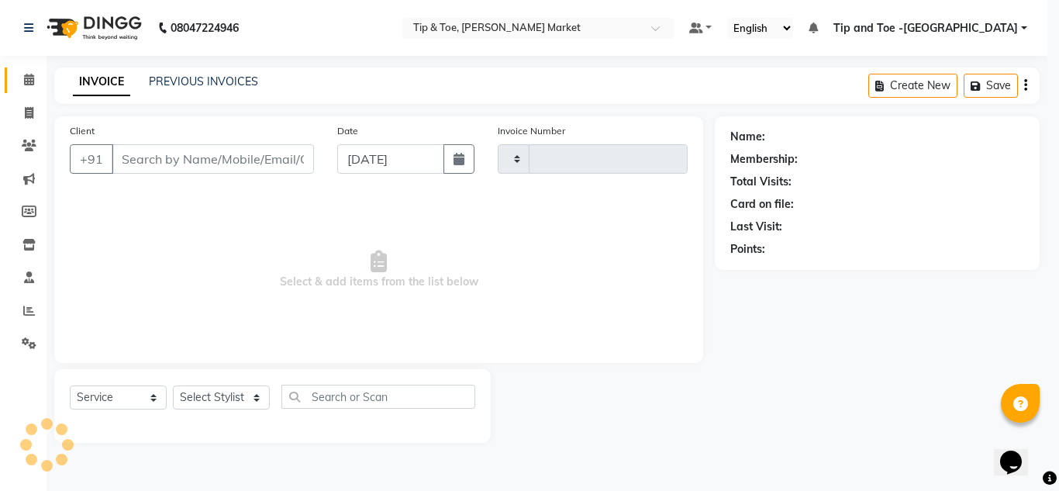
type input "1331"
select select "5940"
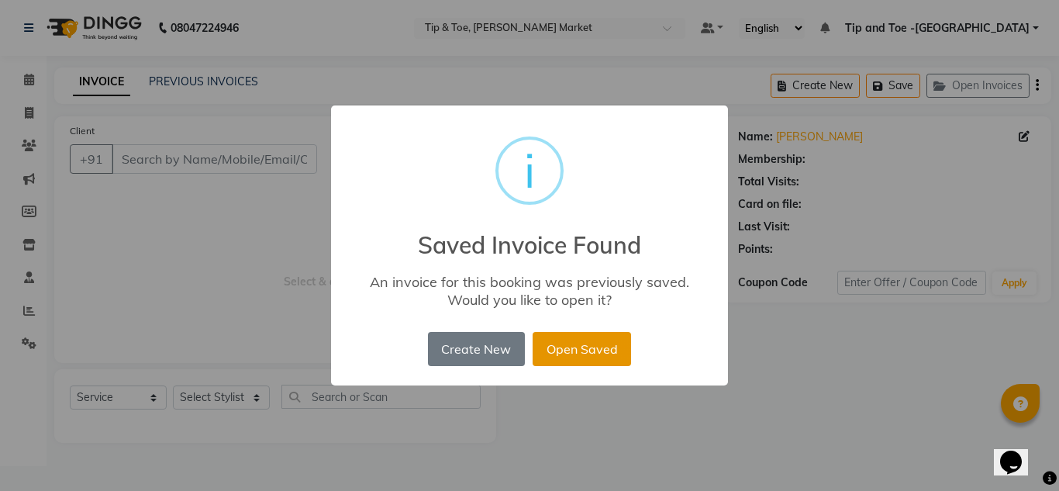
click at [592, 347] on button "Open Saved" at bounding box center [582, 349] width 98 height 34
type input "9953111113"
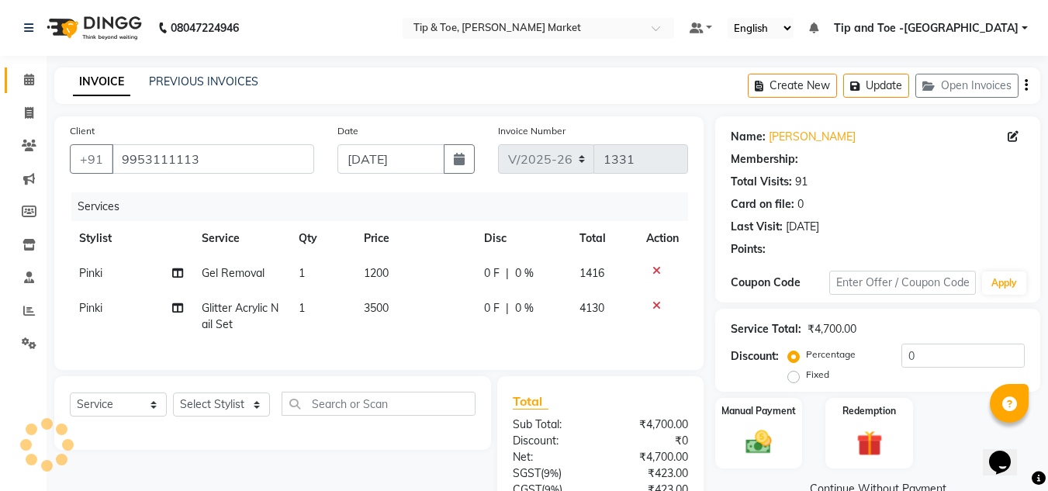
select select "1: Object"
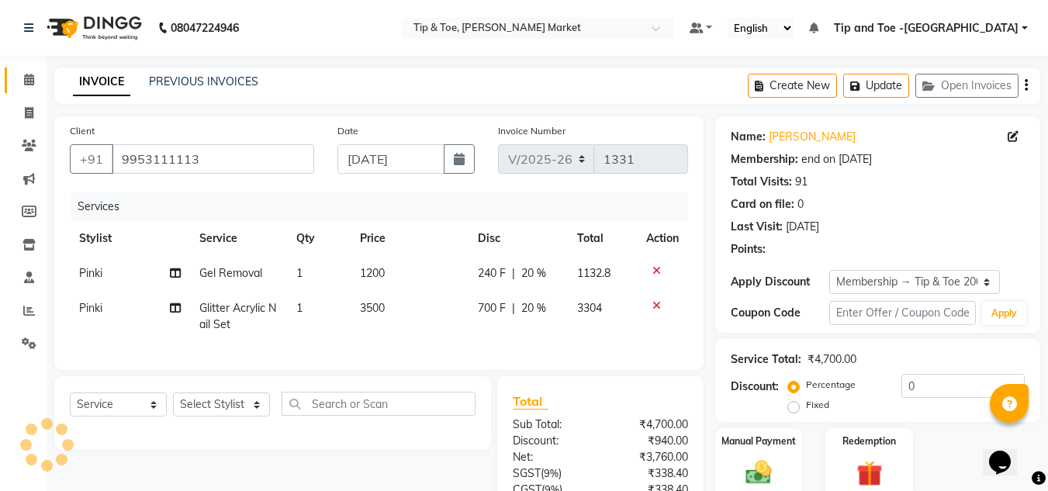
scroll to position [148, 0]
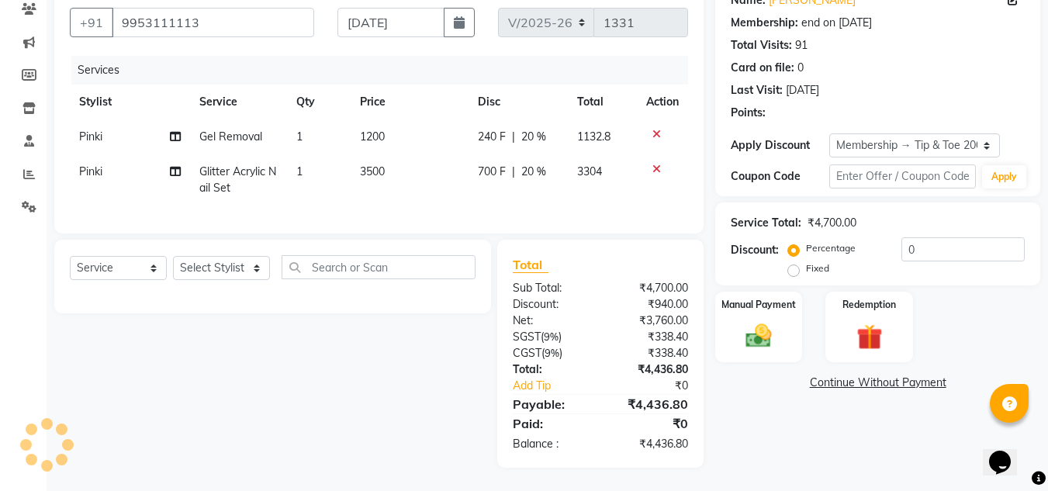
type input "20"
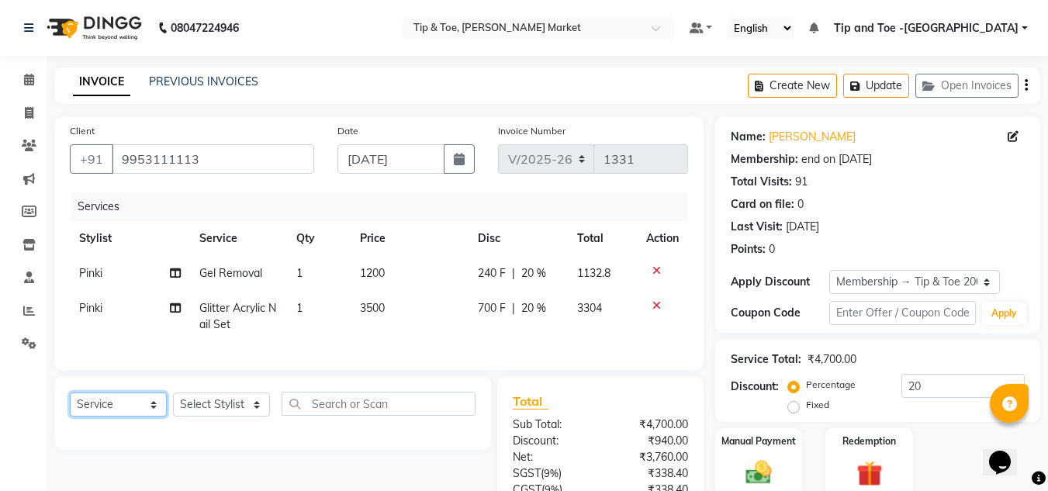
click at [157, 416] on select "Select Service Product Membership Package Voucher Prepaid Gift Card" at bounding box center [118, 404] width 97 height 24
click at [233, 481] on div "Select Service Product Membership Package Voucher Prepaid Gift Card Select Styl…" at bounding box center [267, 490] width 448 height 228
click at [261, 411] on select "Select Stylist Ashish BOWANG [GEOGRAPHIC_DATA] branch login Gopal KULDEEP LULU …" at bounding box center [221, 404] width 97 height 24
select select "90516"
click at [173, 404] on select "Select Stylist Ashish BOWANG [GEOGRAPHIC_DATA] branch login Gopal KULDEEP LULU …" at bounding box center [221, 404] width 97 height 24
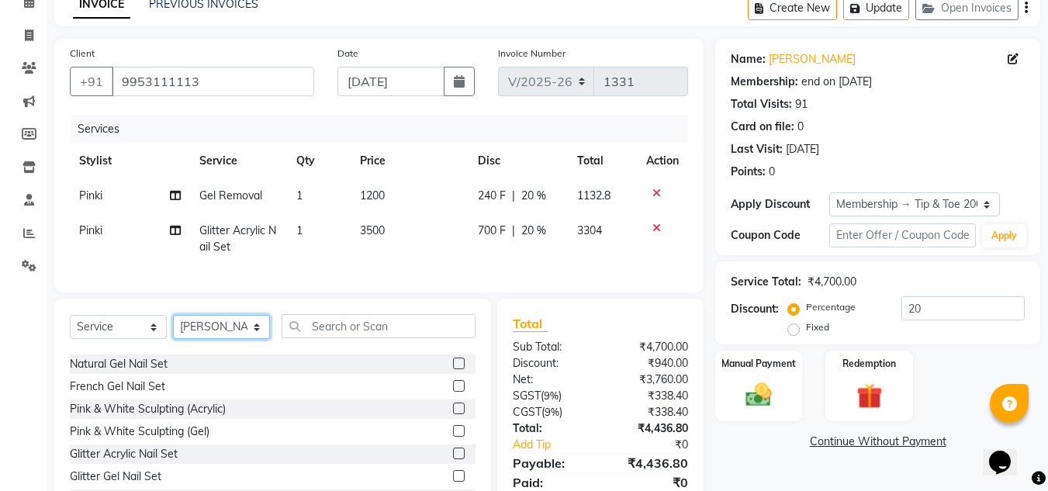
scroll to position [78, 0]
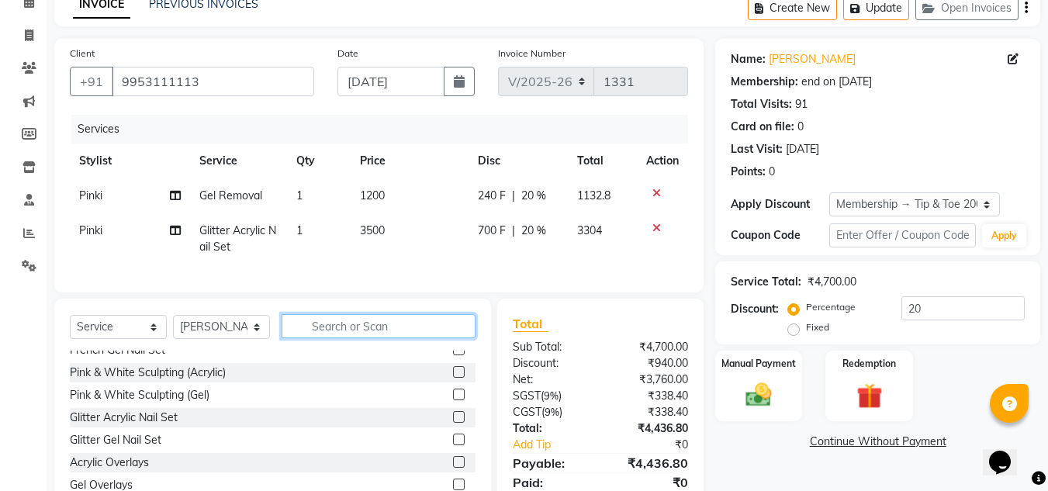
click at [319, 333] on input "text" at bounding box center [378, 326] width 194 height 24
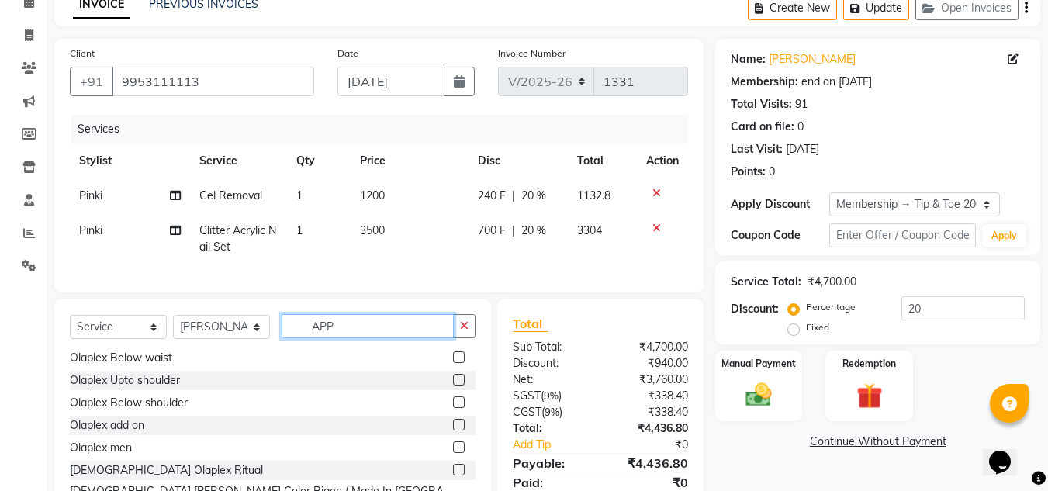
scroll to position [0, 0]
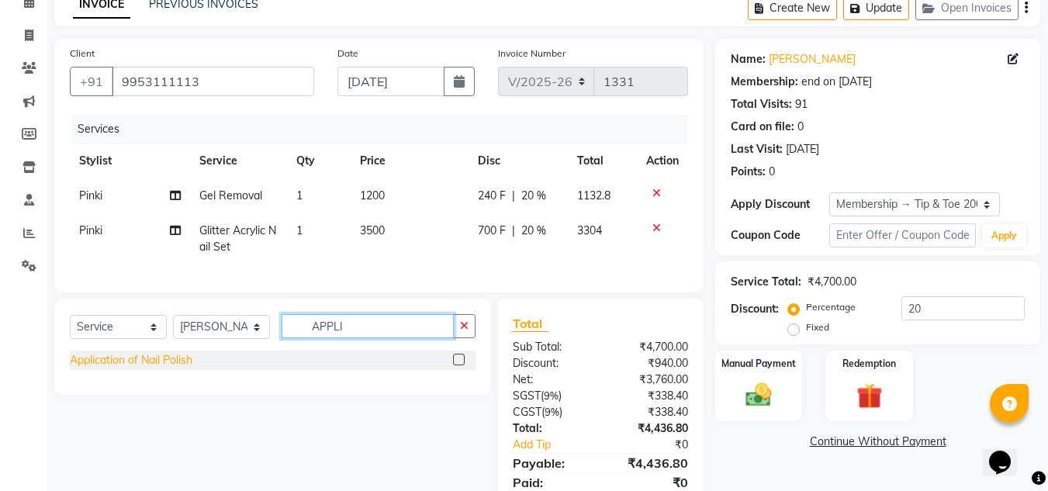
type input "APPLI"
click at [147, 368] on div "Application of Nail Polish" at bounding box center [131, 360] width 123 height 16
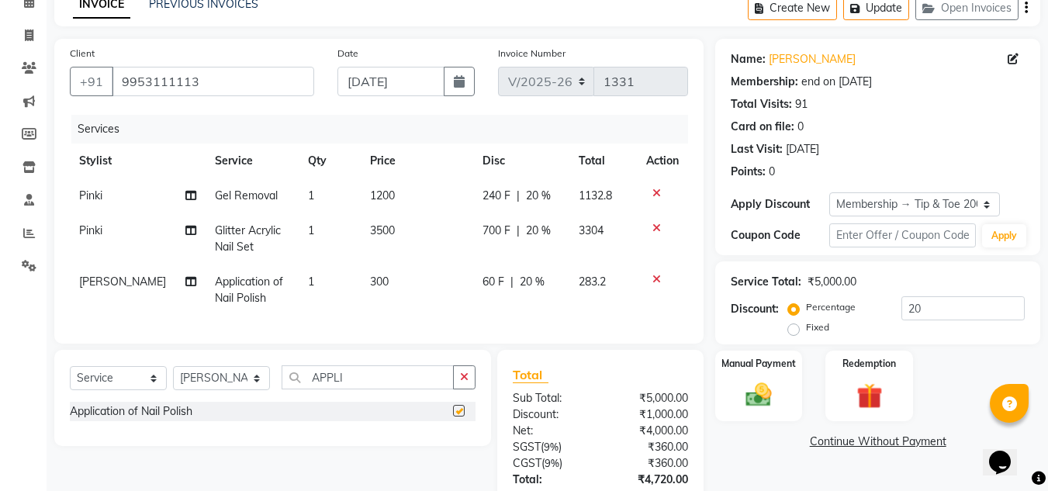
checkbox input "false"
click at [230, 231] on span "Glitter Acrylic Nail Set" at bounding box center [248, 238] width 66 height 30
select select "41968"
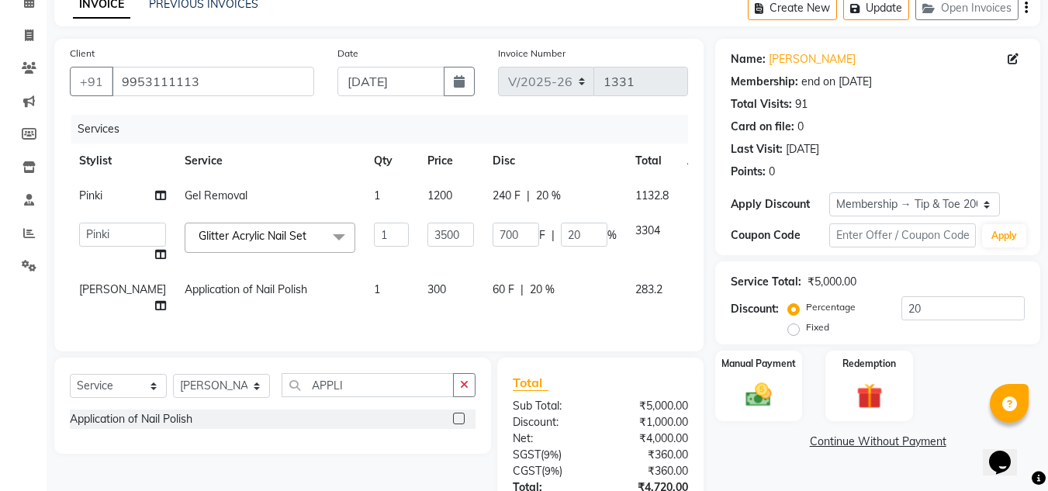
click at [323, 233] on span at bounding box center [338, 237] width 31 height 29
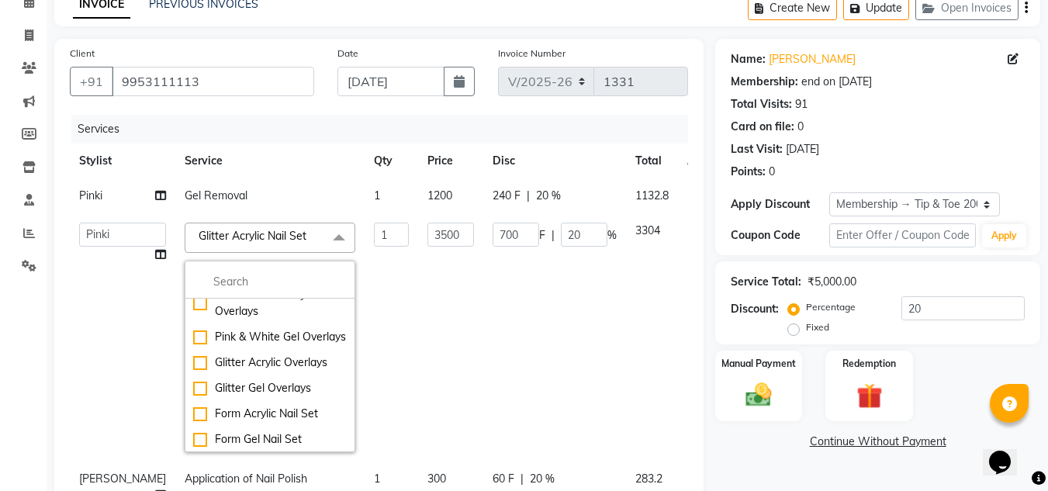
scroll to position [310, 0]
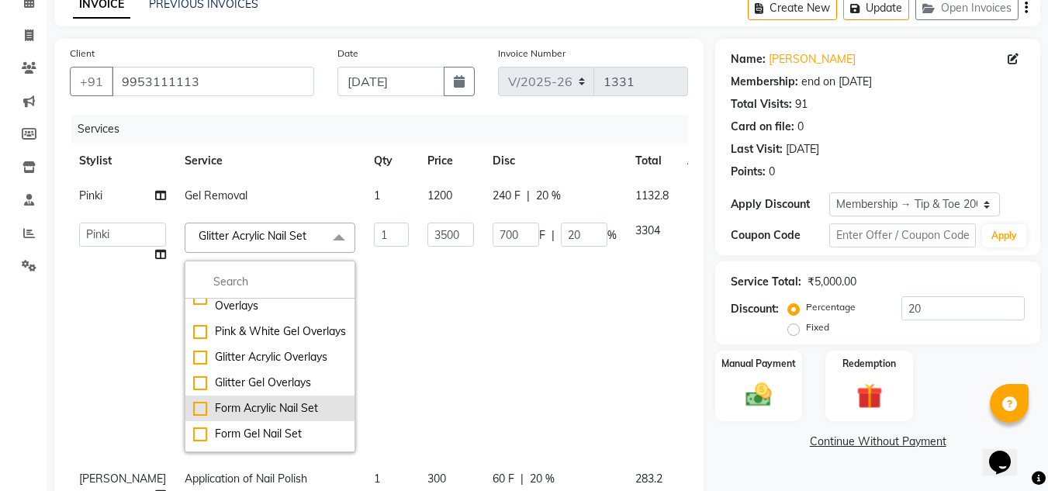
click at [235, 416] on div "Form Acrylic Nail Set" at bounding box center [270, 408] width 154 height 16
checkbox input "false"
checkbox input "true"
type input "3300"
type input "660"
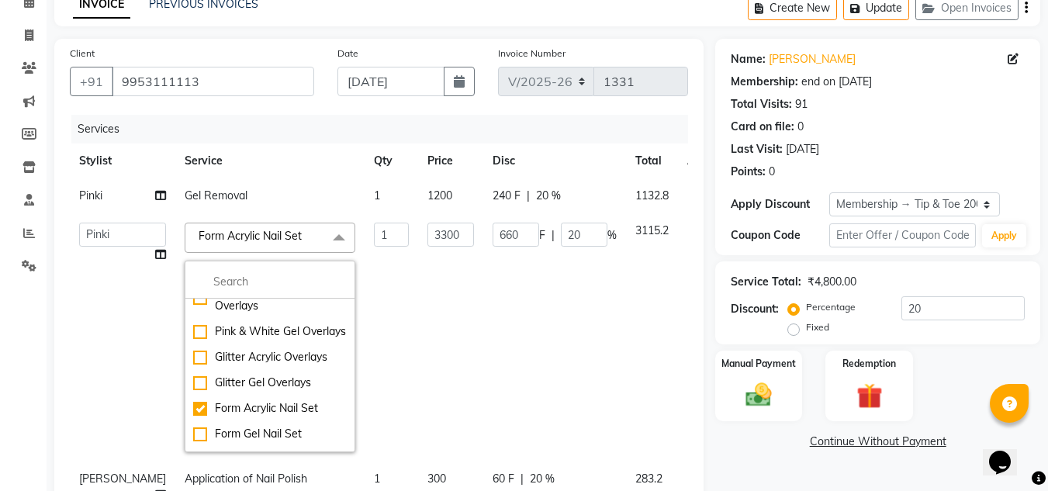
click at [418, 313] on td "3300" at bounding box center [450, 337] width 65 height 248
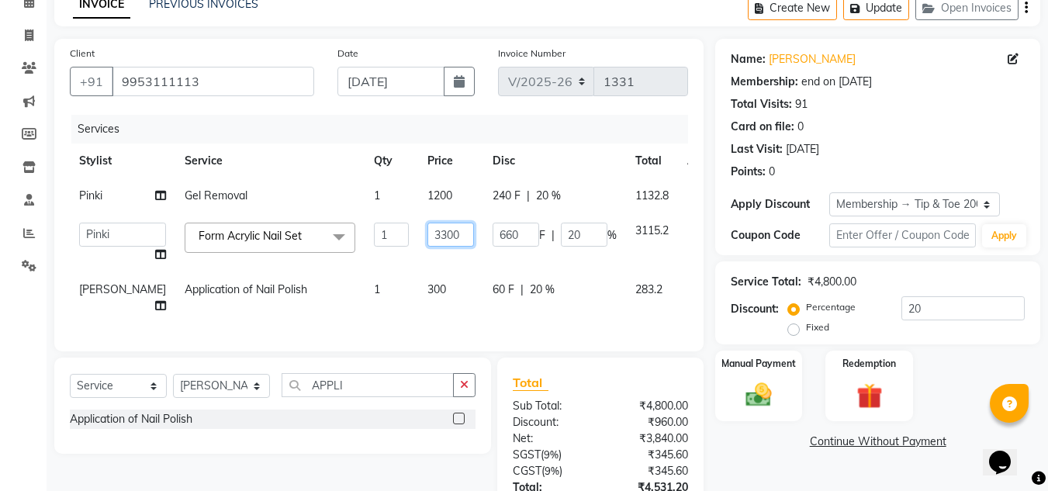
click at [427, 232] on input "3300" at bounding box center [450, 235] width 47 height 24
type input "3500"
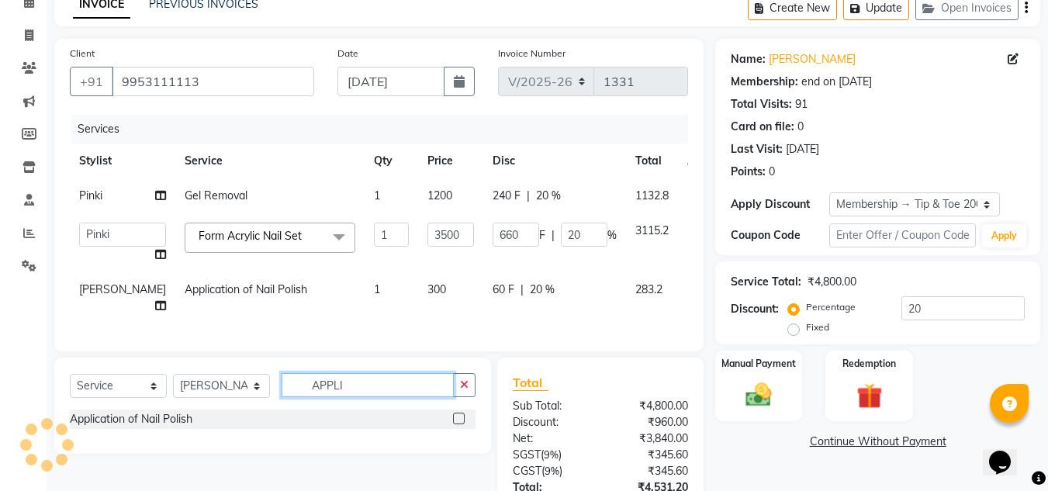
click at [413, 388] on input "APPLI" at bounding box center [367, 385] width 172 height 24
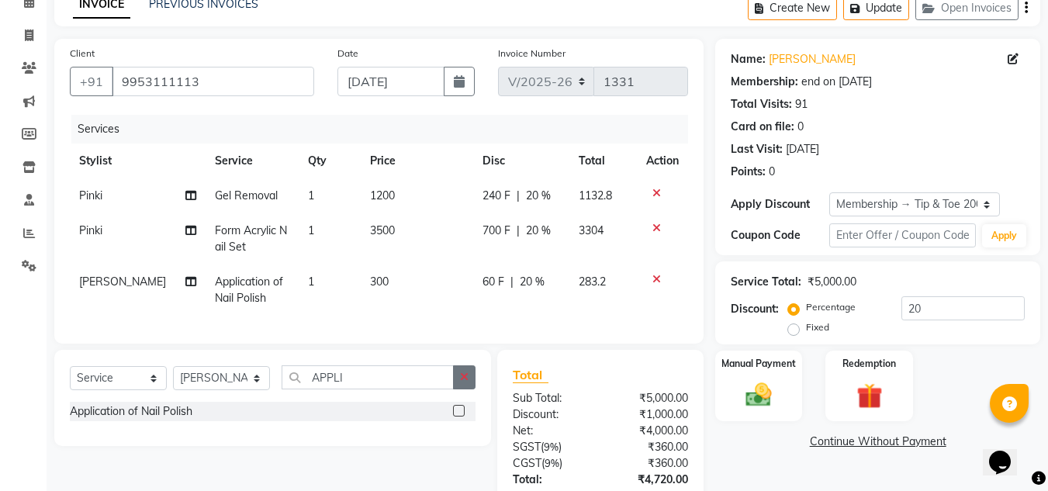
click at [468, 389] on button "button" at bounding box center [464, 377] width 22 height 24
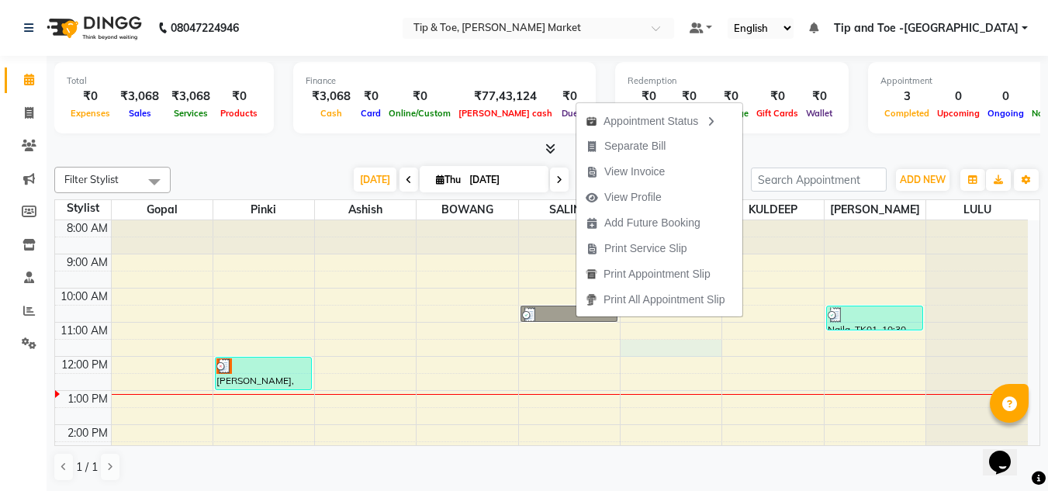
click at [620, 354] on td at bounding box center [569, 347] width 917 height 17
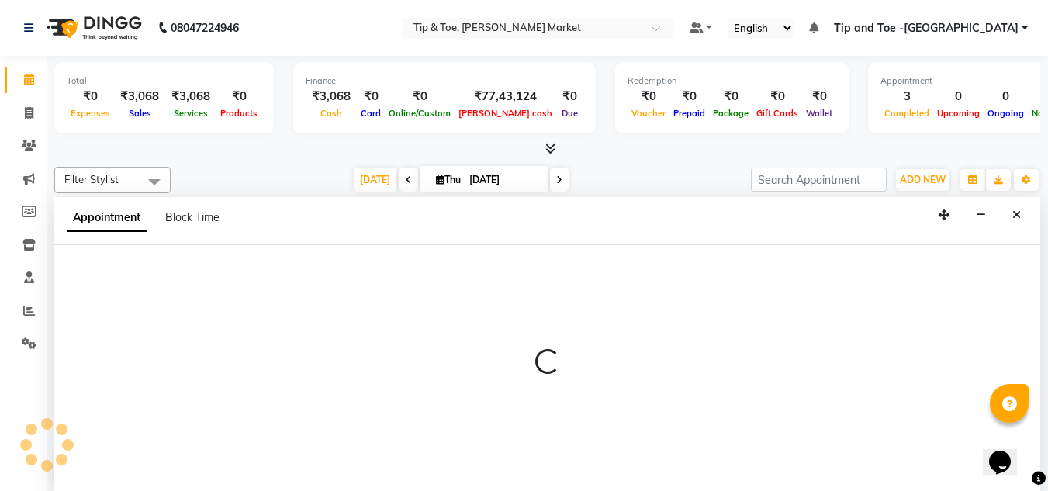
scroll to position [1, 0]
select select "64200"
select select "690"
select select "tentative"
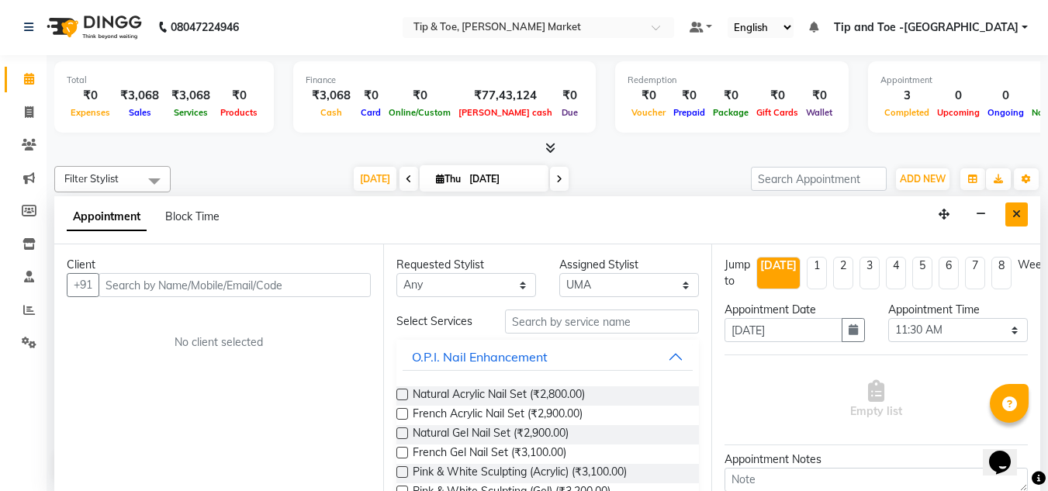
click at [1018, 210] on icon "Close" at bounding box center [1016, 214] width 9 height 11
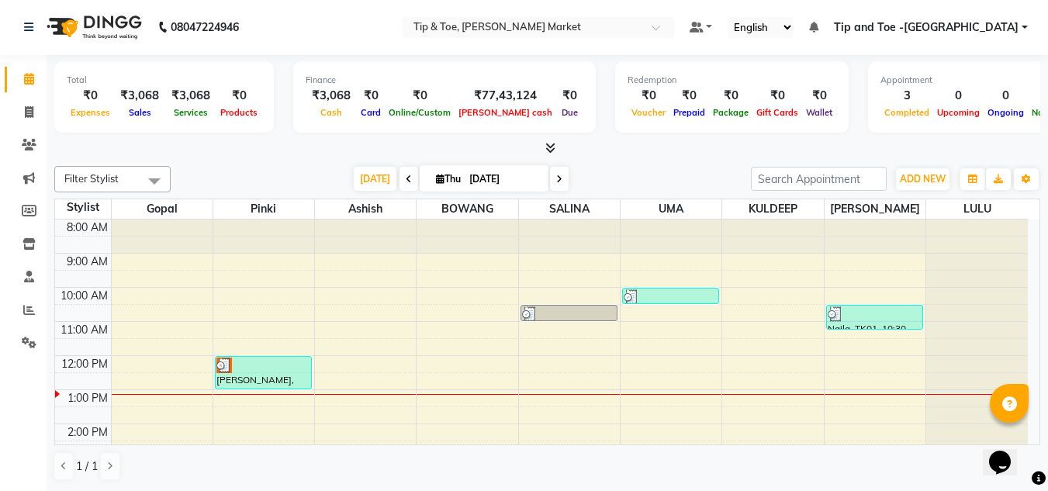
click at [547, 332] on div "8:00 AM 9:00 AM 10:00 AM 11:00 AM 12:00 PM 1:00 PM 2:00 PM 3:00 PM 4:00 PM 5:00…" at bounding box center [541, 440] width 972 height 443
select select "41987"
select select "tentative"
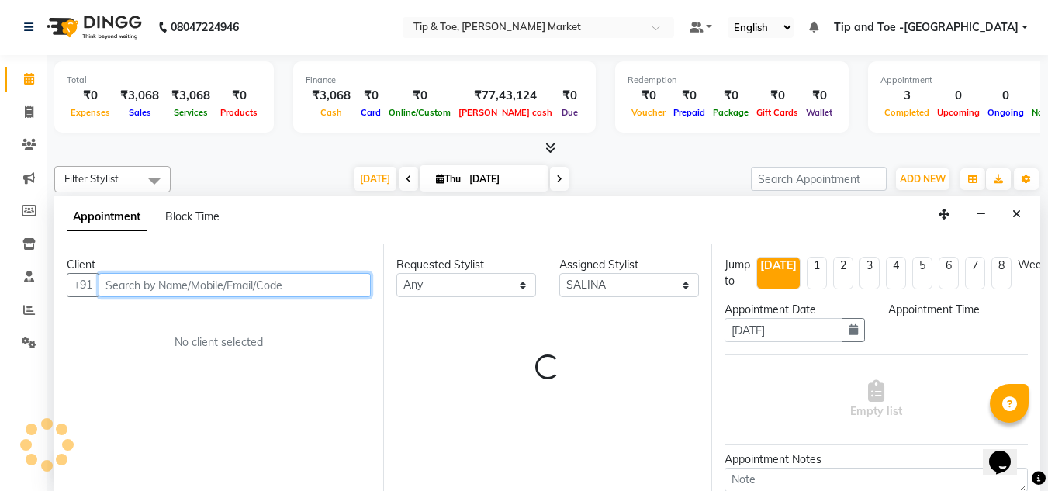
select select "660"
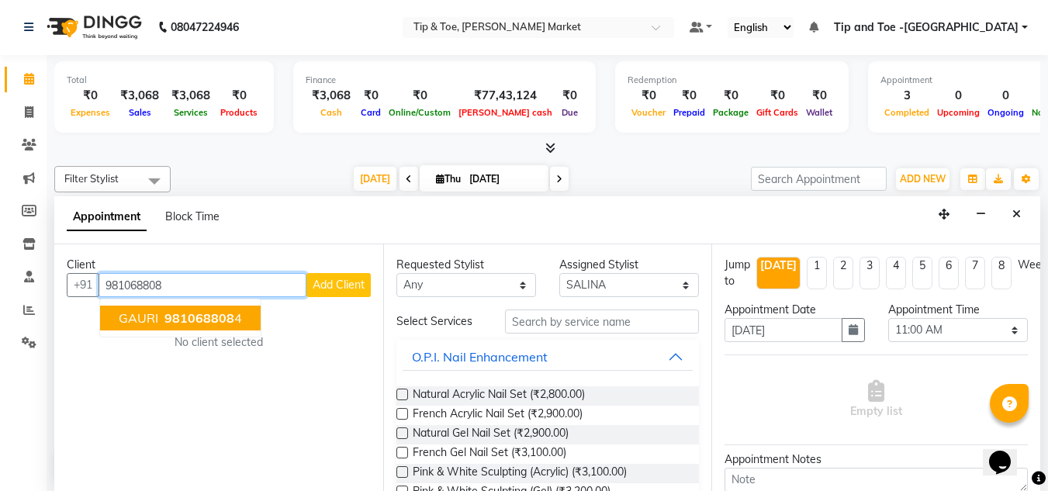
click at [181, 317] on span "981068808" at bounding box center [199, 318] width 70 height 16
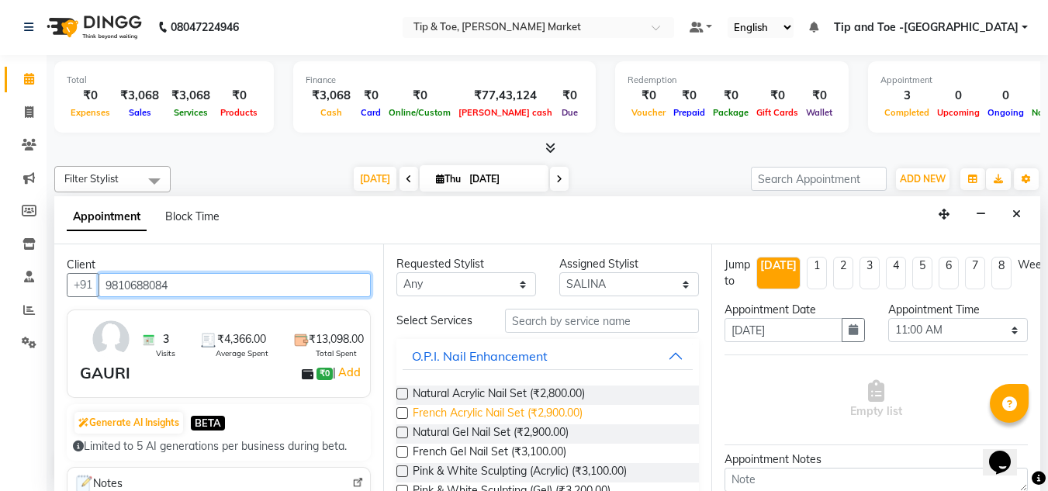
scroll to position [0, 0]
type input "9810688084"
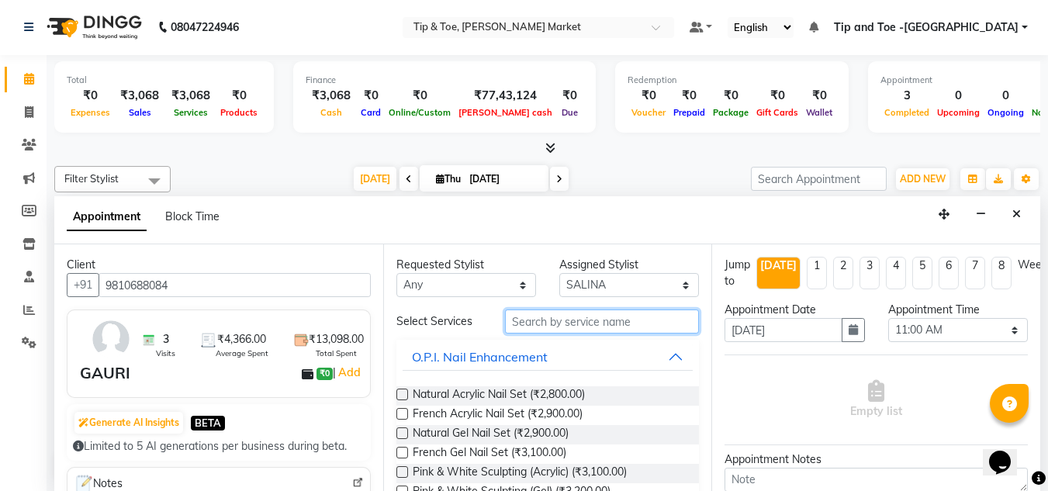
click at [541, 316] on input "text" at bounding box center [602, 321] width 194 height 24
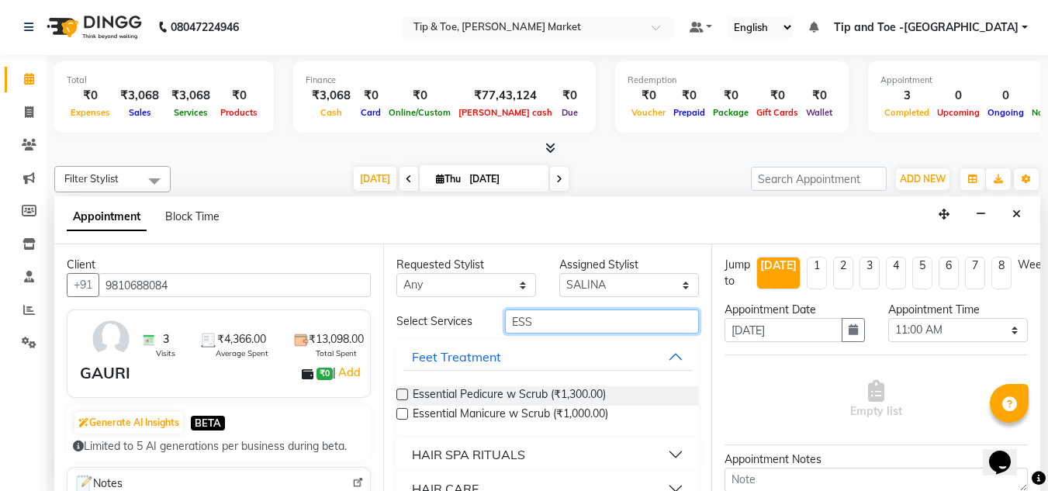
type input "ESS"
click at [399, 413] on label at bounding box center [402, 414] width 12 height 12
click at [399, 413] on input "checkbox" at bounding box center [401, 415] width 10 height 10
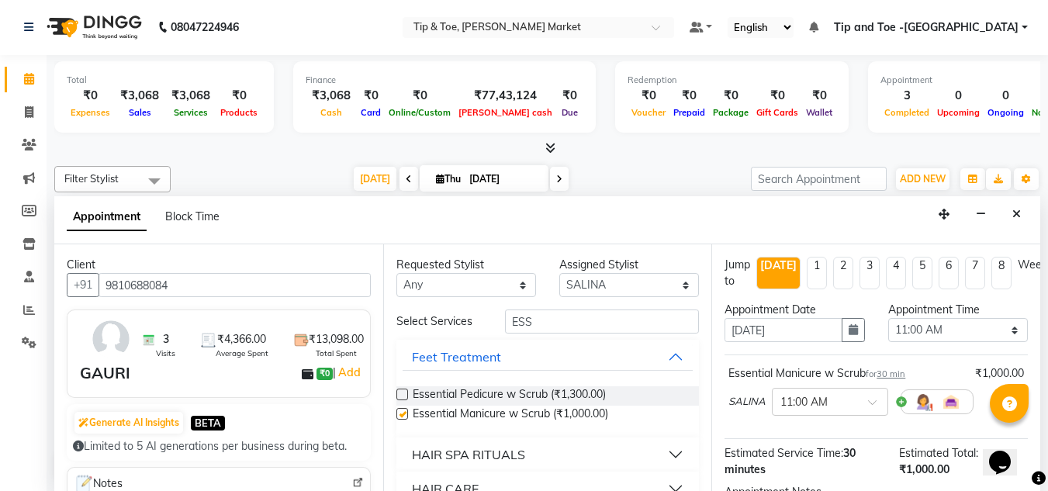
checkbox input "false"
click at [674, 288] on select "Select Ashish BOWANG Gopal KULDEEP LULU Pinki SALINA SALMAN UMA" at bounding box center [629, 285] width 140 height 24
select select "75418"
click at [559, 273] on select "Select Ashish BOWANG Gopal KULDEEP LULU Pinki SALINA SALMAN UMA" at bounding box center [629, 285] width 140 height 24
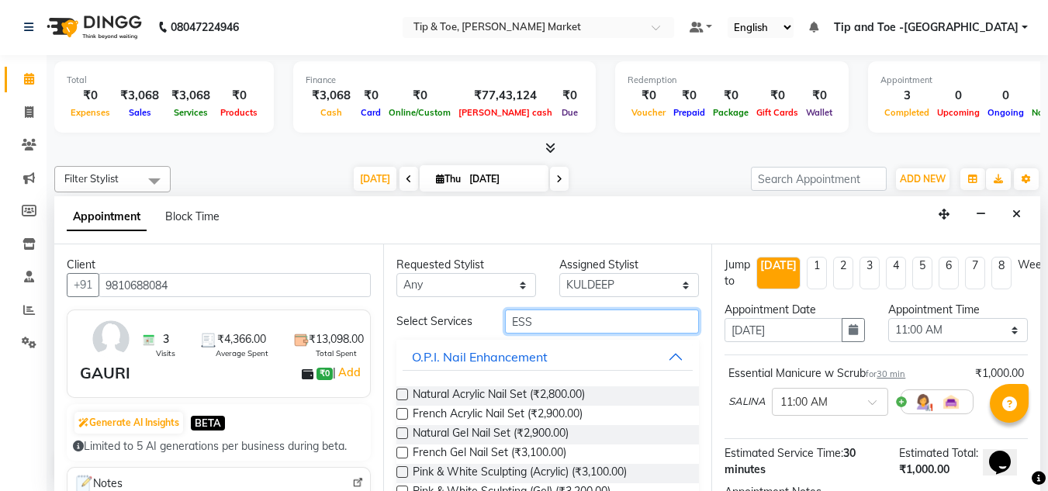
click at [531, 317] on input "ESS" at bounding box center [602, 321] width 194 height 24
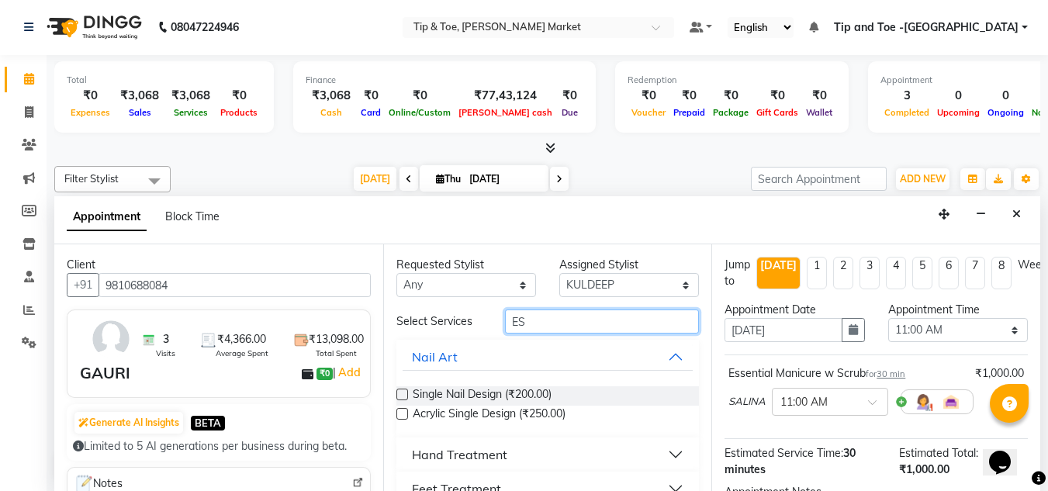
type input "E"
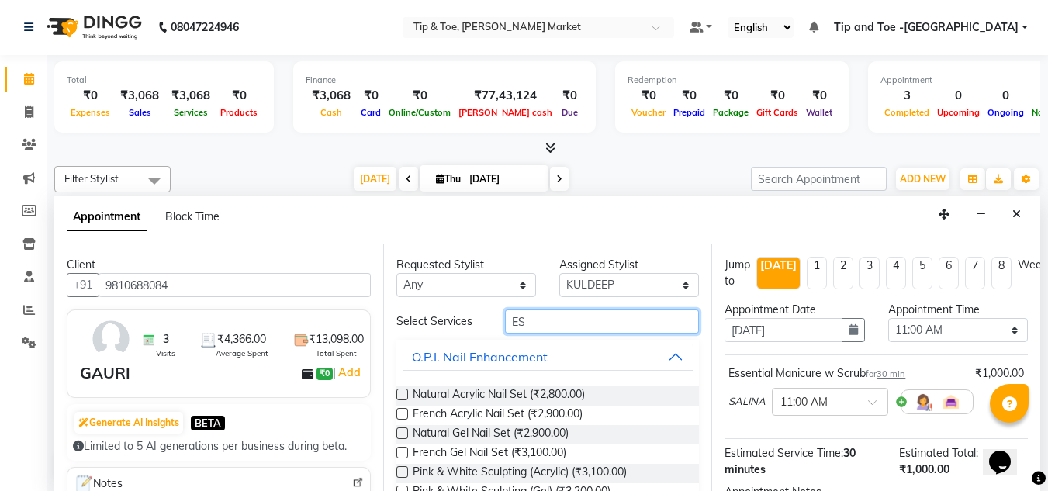
type input "ESS"
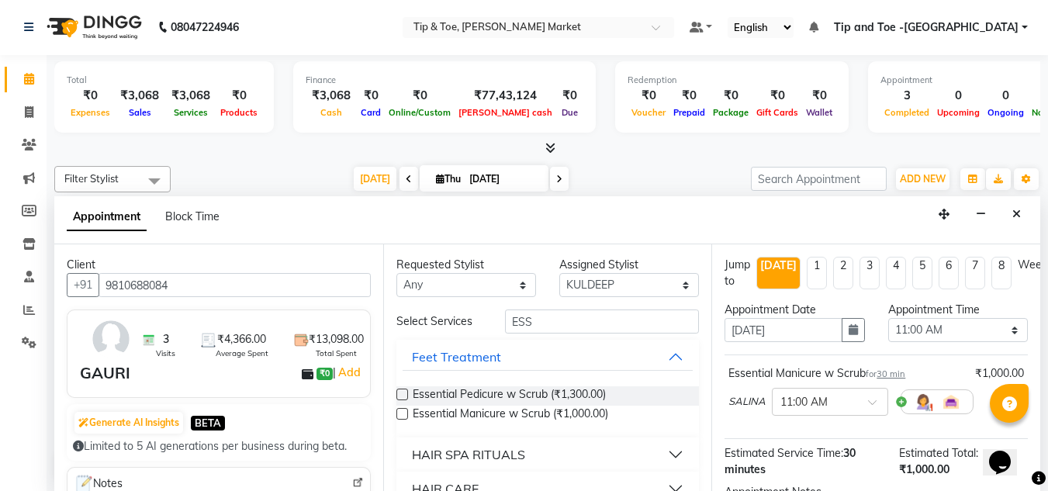
click at [402, 394] on label at bounding box center [402, 394] width 12 height 12
click at [402, 394] on input "checkbox" at bounding box center [401, 396] width 10 height 10
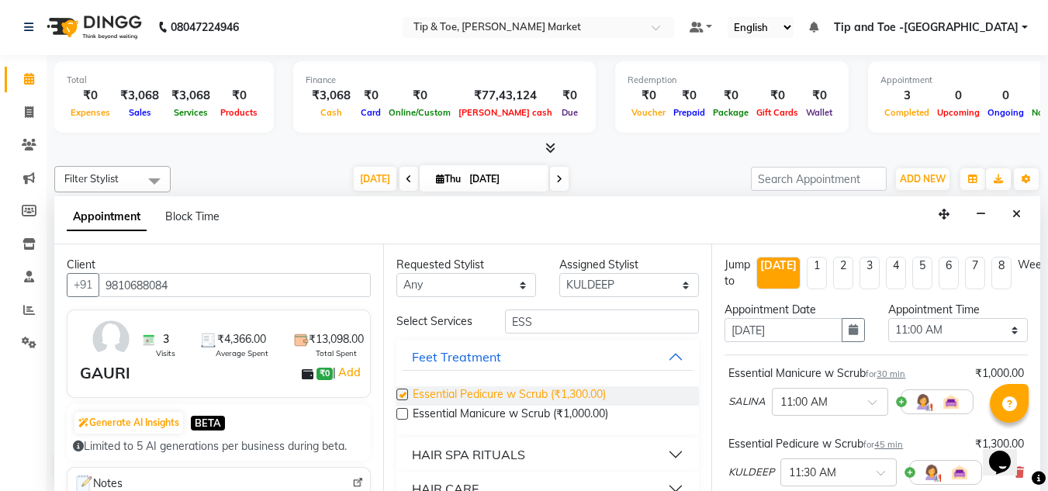
checkbox input "false"
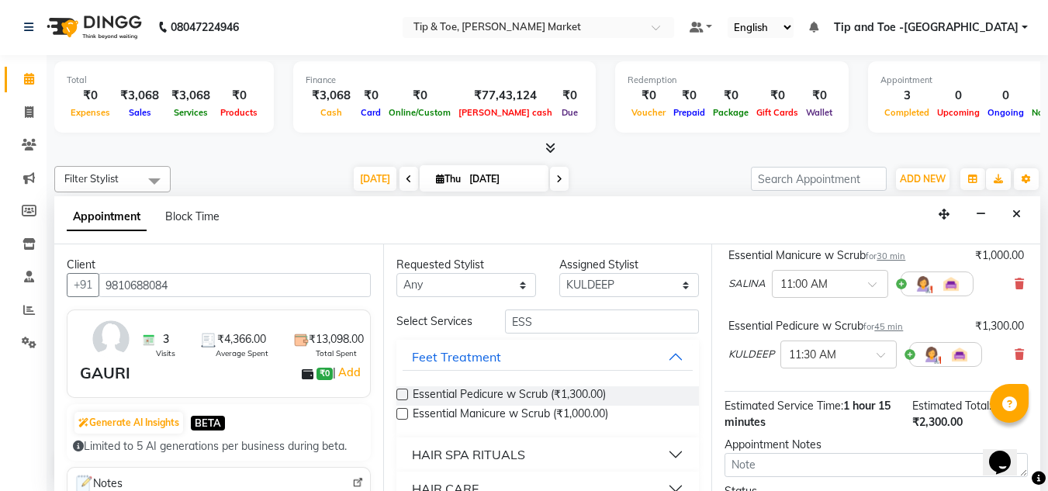
scroll to position [260, 0]
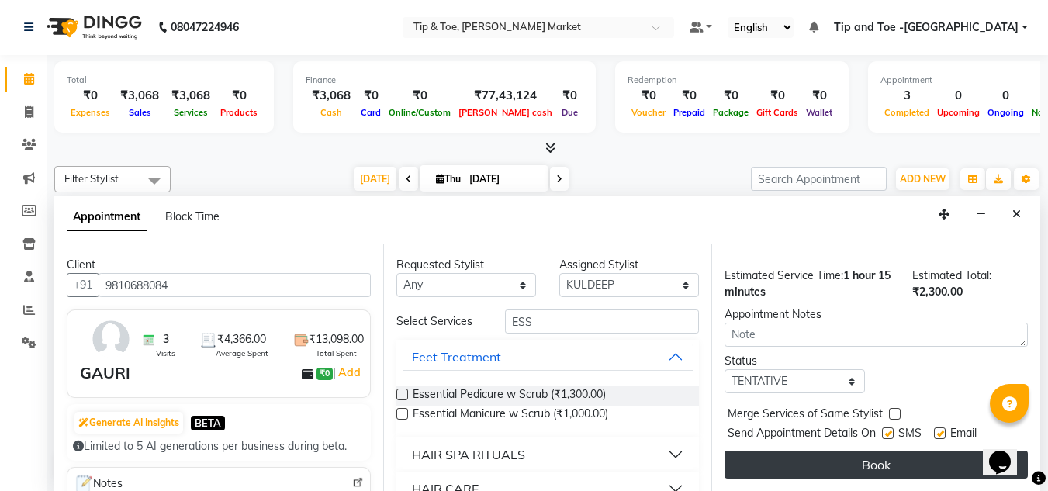
click at [860, 452] on button "Book" at bounding box center [875, 465] width 303 height 28
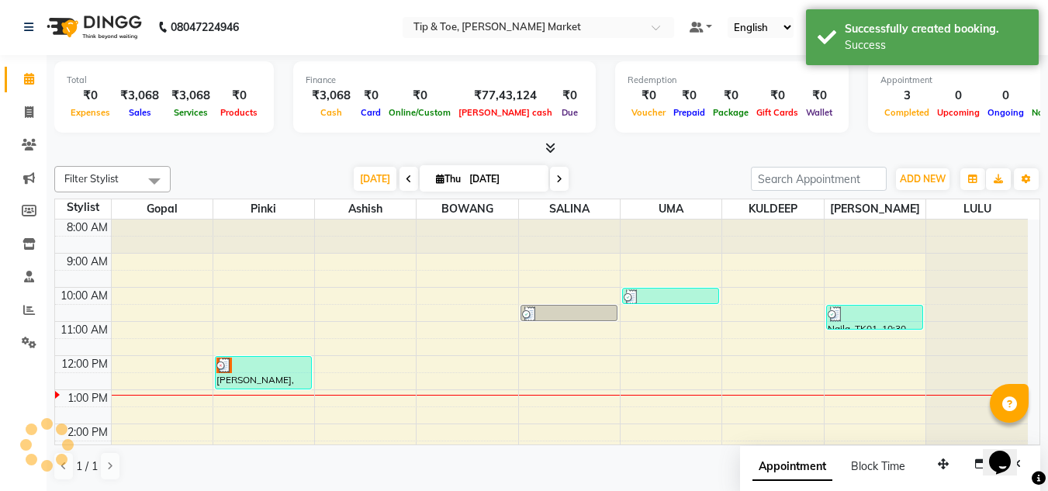
scroll to position [0, 0]
